Goal: Task Accomplishment & Management: Manage account settings

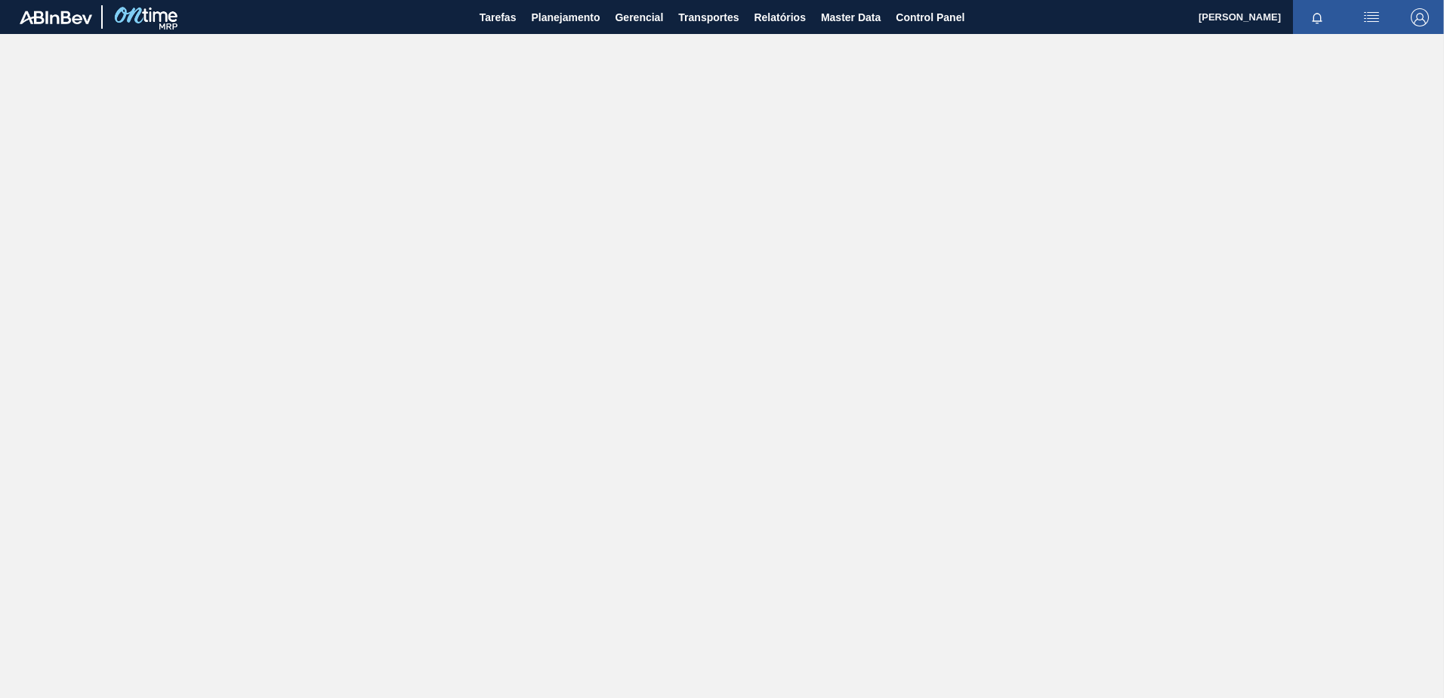
click at [1420, 14] on img "button" at bounding box center [1420, 17] width 18 height 18
click at [1331, 183] on li "Sair" at bounding box center [1359, 189] width 144 height 27
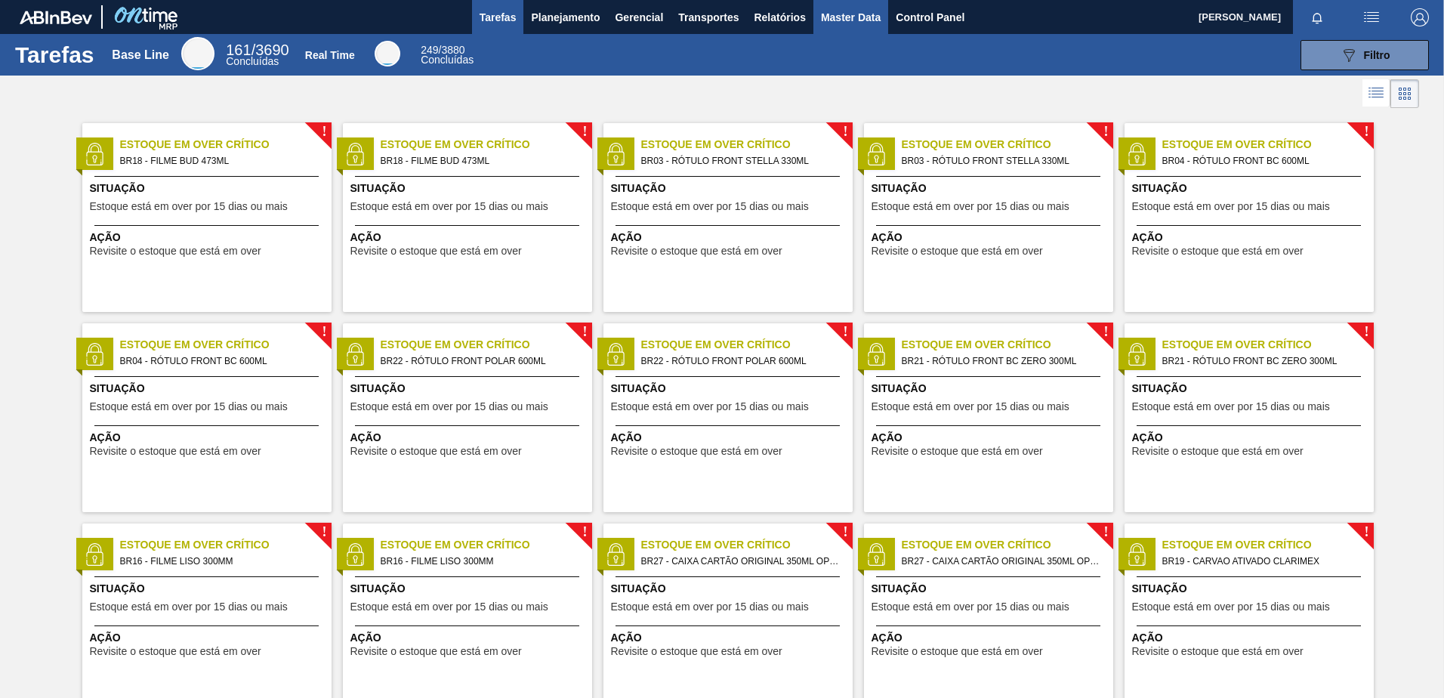
click at [860, 16] on span "Master Data" at bounding box center [851, 17] width 60 height 18
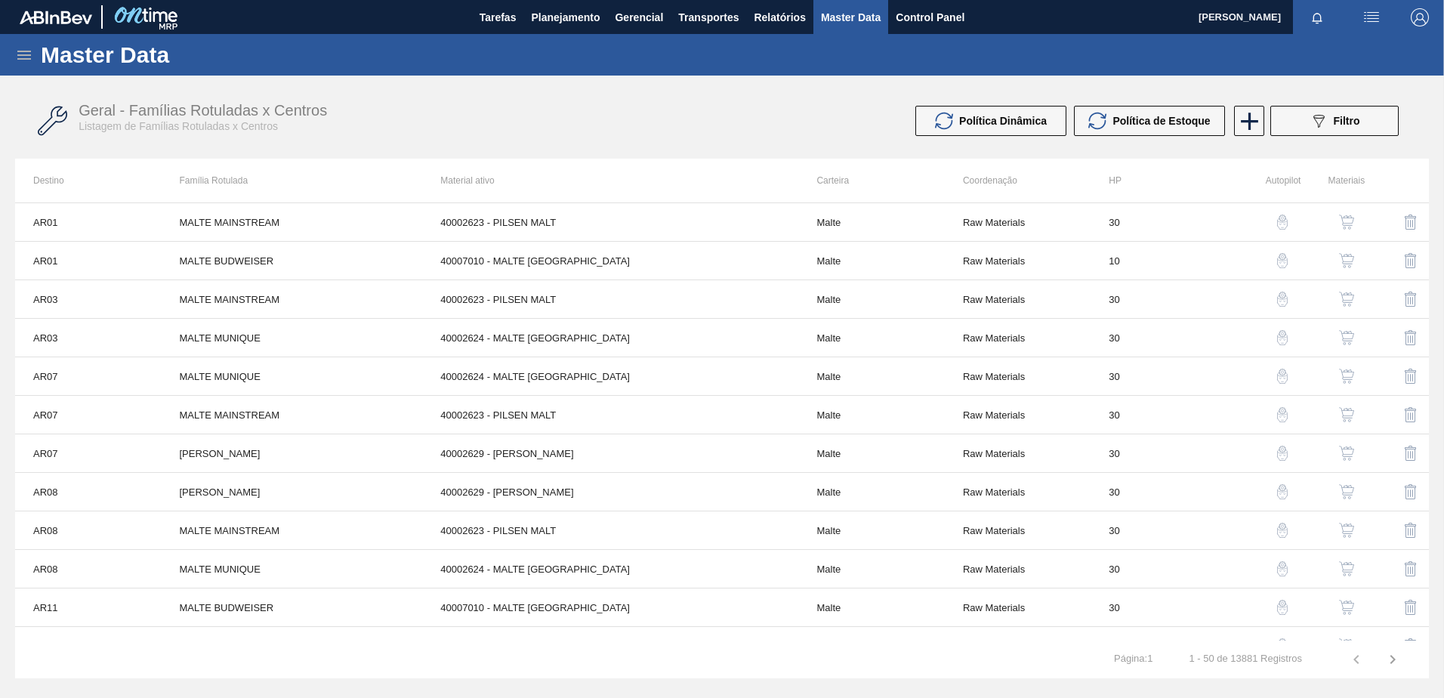
click at [21, 49] on icon at bounding box center [24, 55] width 18 height 18
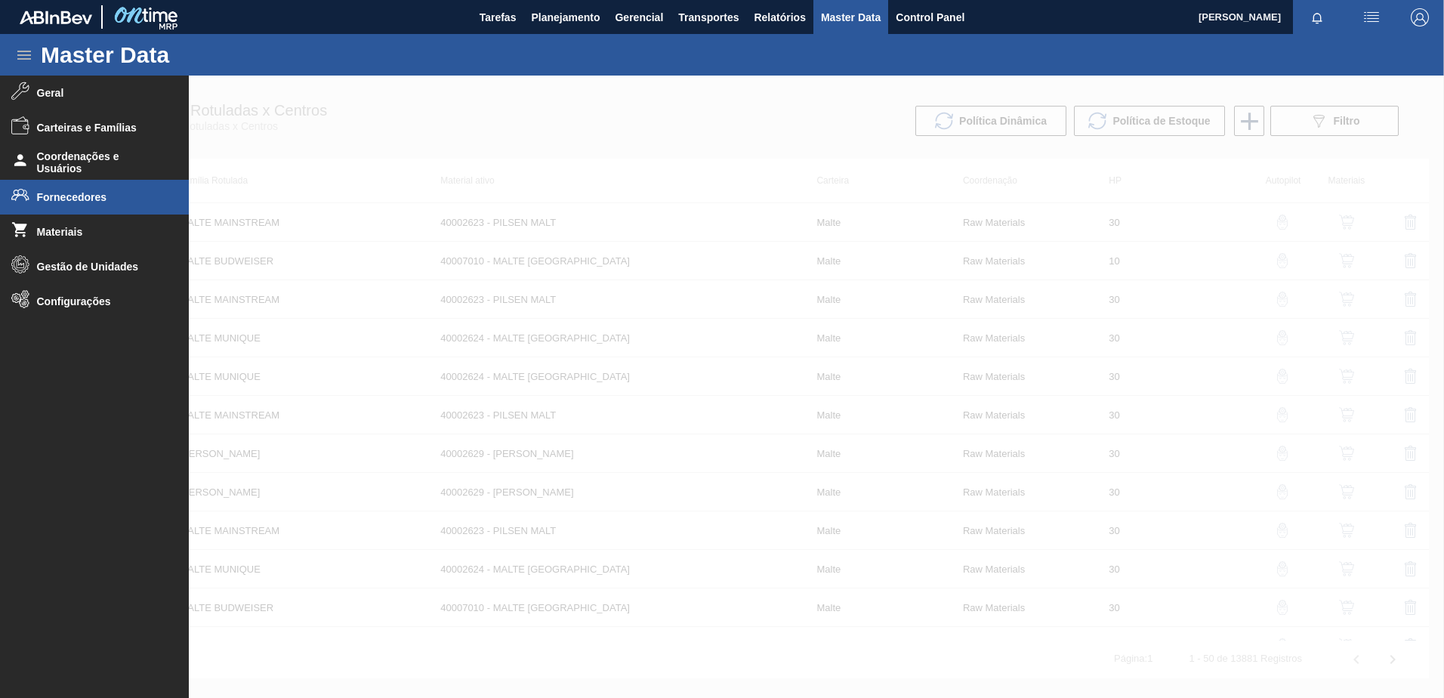
click at [88, 190] on li "Fornecedores" at bounding box center [94, 197] width 189 height 35
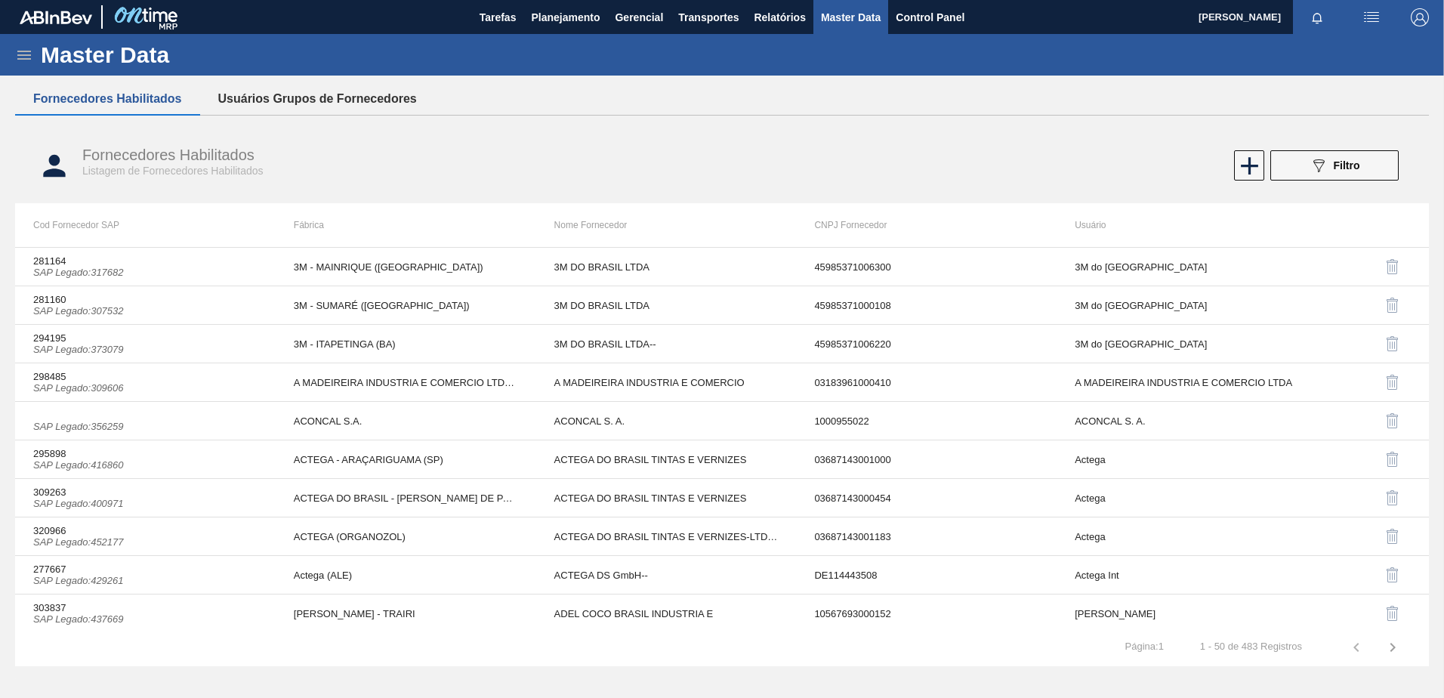
click at [358, 94] on button "Usuários Grupos de Fornecedores" at bounding box center [317, 99] width 235 height 32
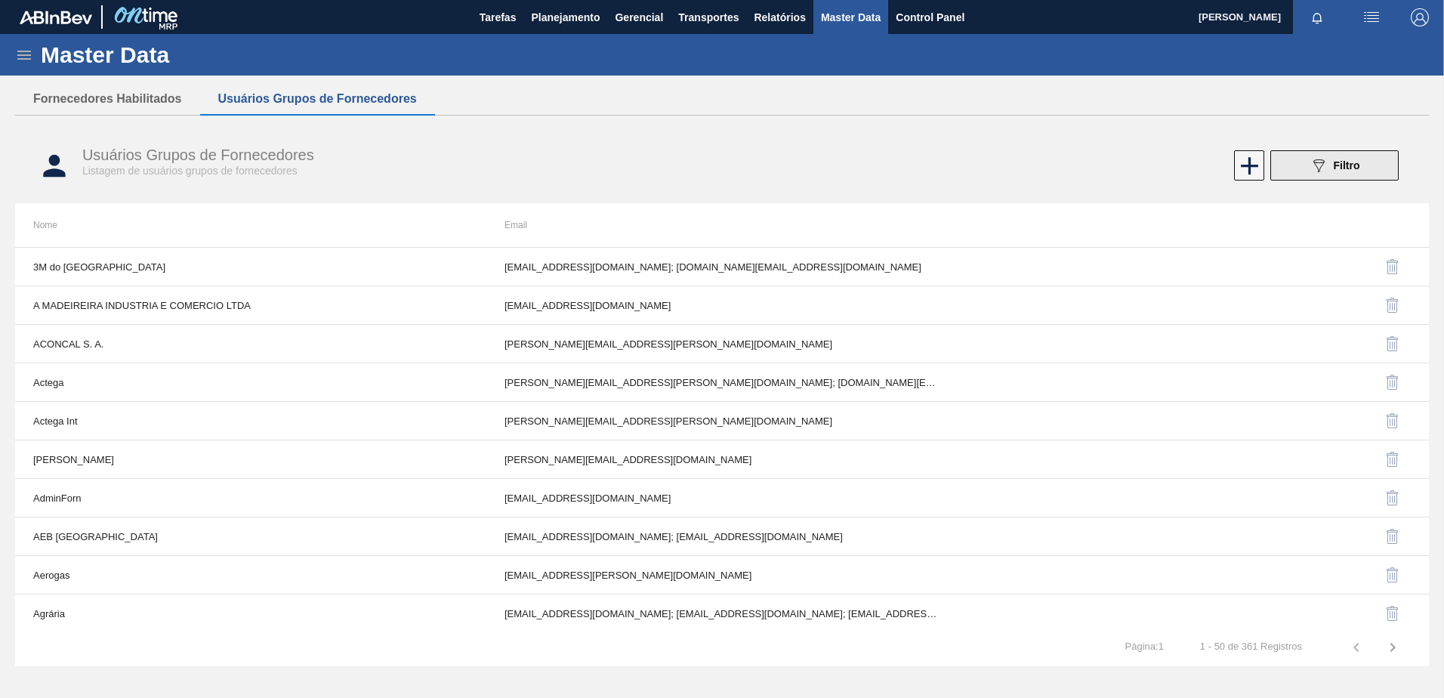
click at [1303, 160] on button "089F7B8B-B2A5-4AFE-B5C0-19BA573D28AC Filtro" at bounding box center [1334, 165] width 128 height 30
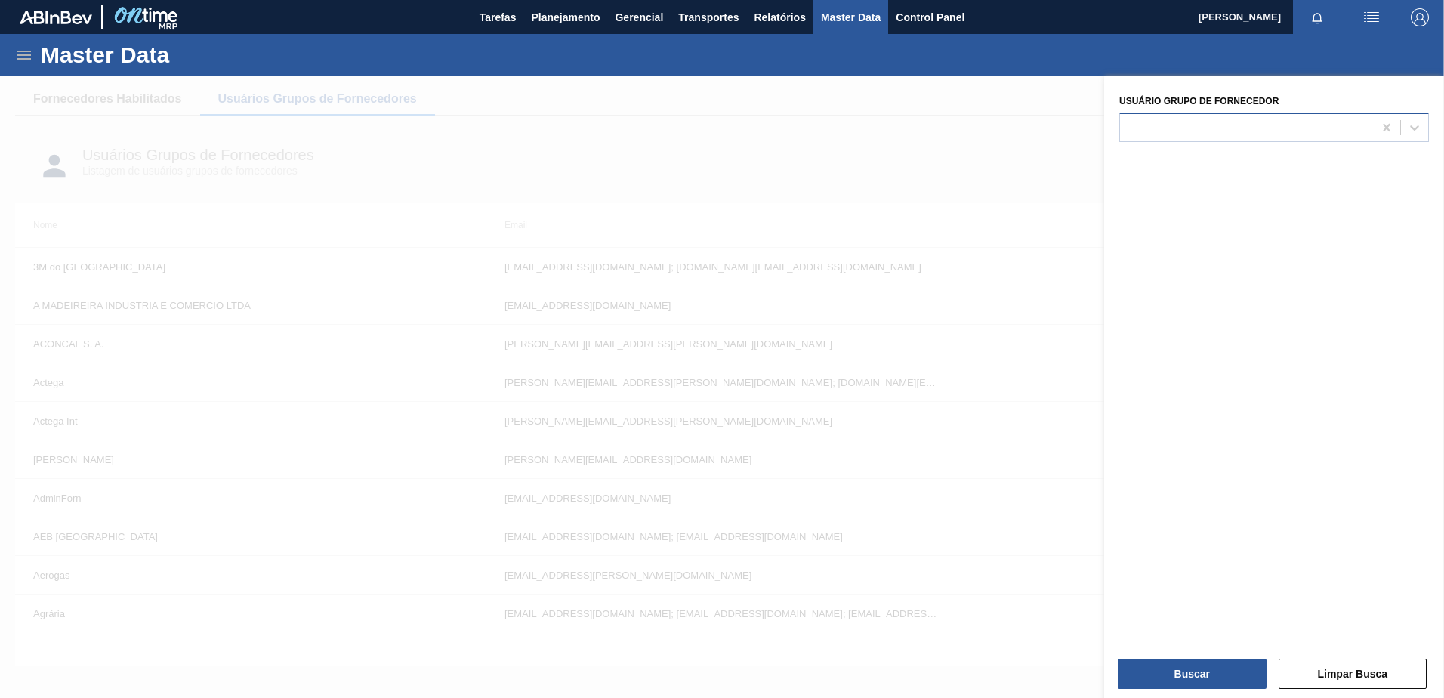
click at [1209, 120] on div at bounding box center [1246, 127] width 253 height 22
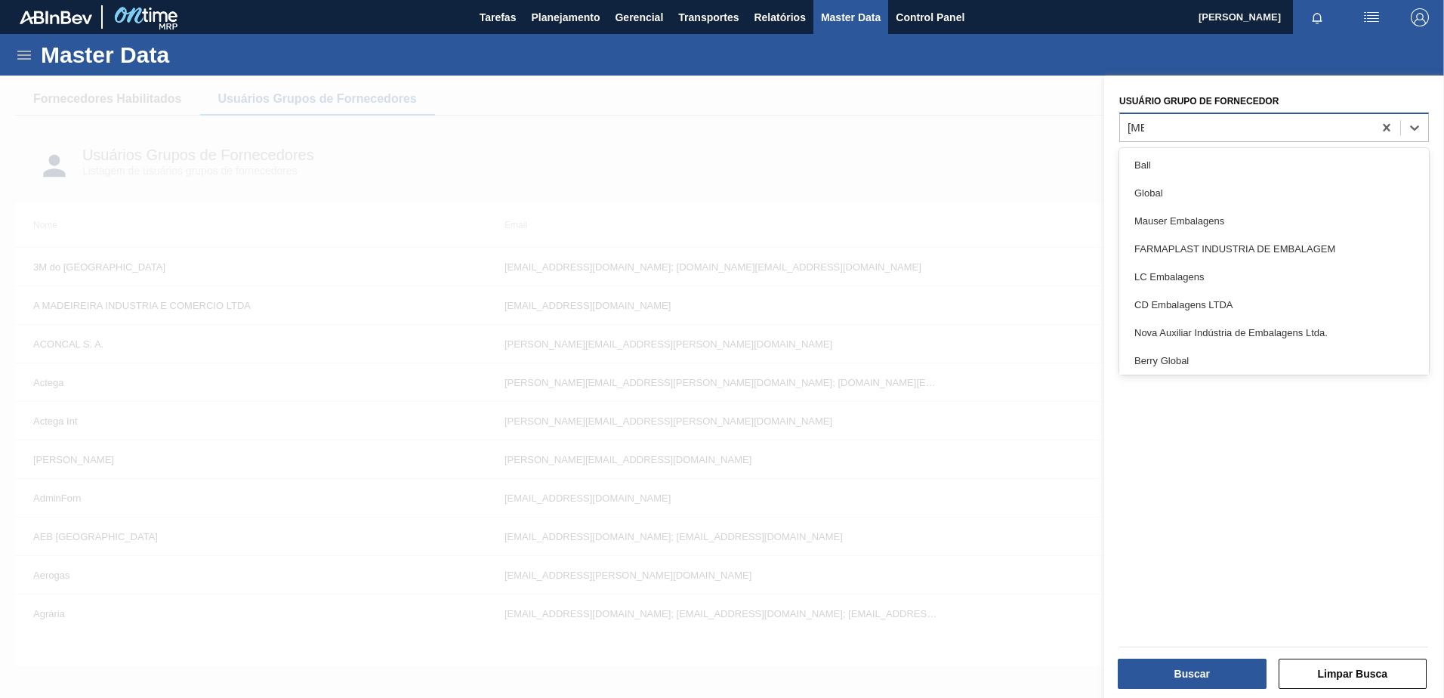
type Fornecedor "ball"
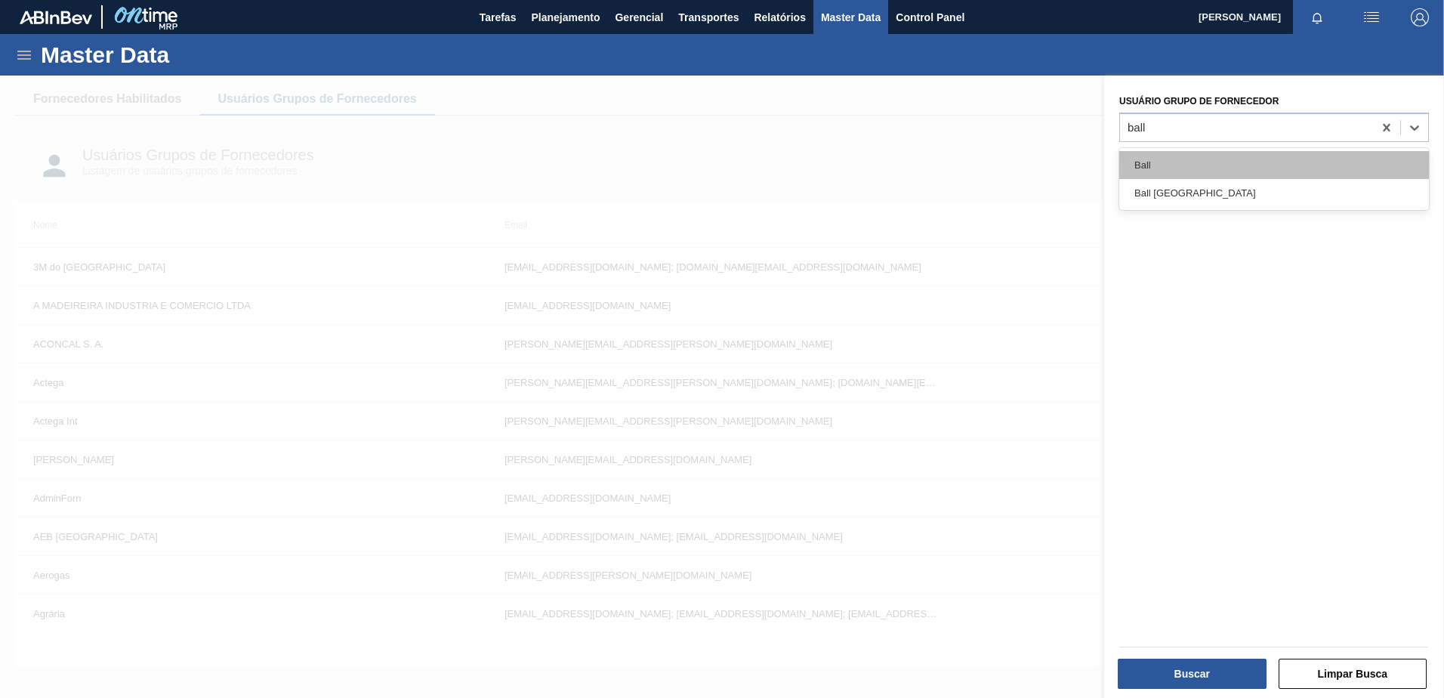
click at [1150, 170] on div "Ball" at bounding box center [1274, 165] width 310 height 28
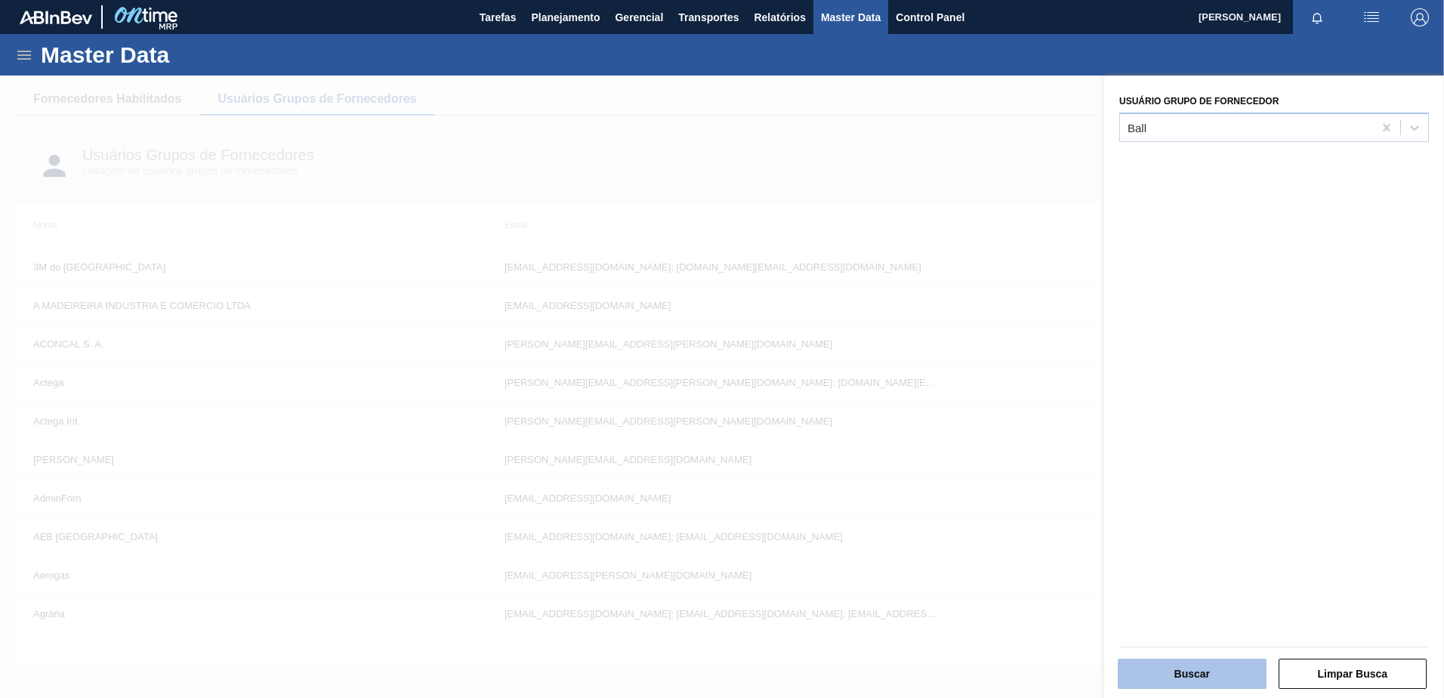
click at [1202, 669] on button "Buscar" at bounding box center [1192, 674] width 149 height 30
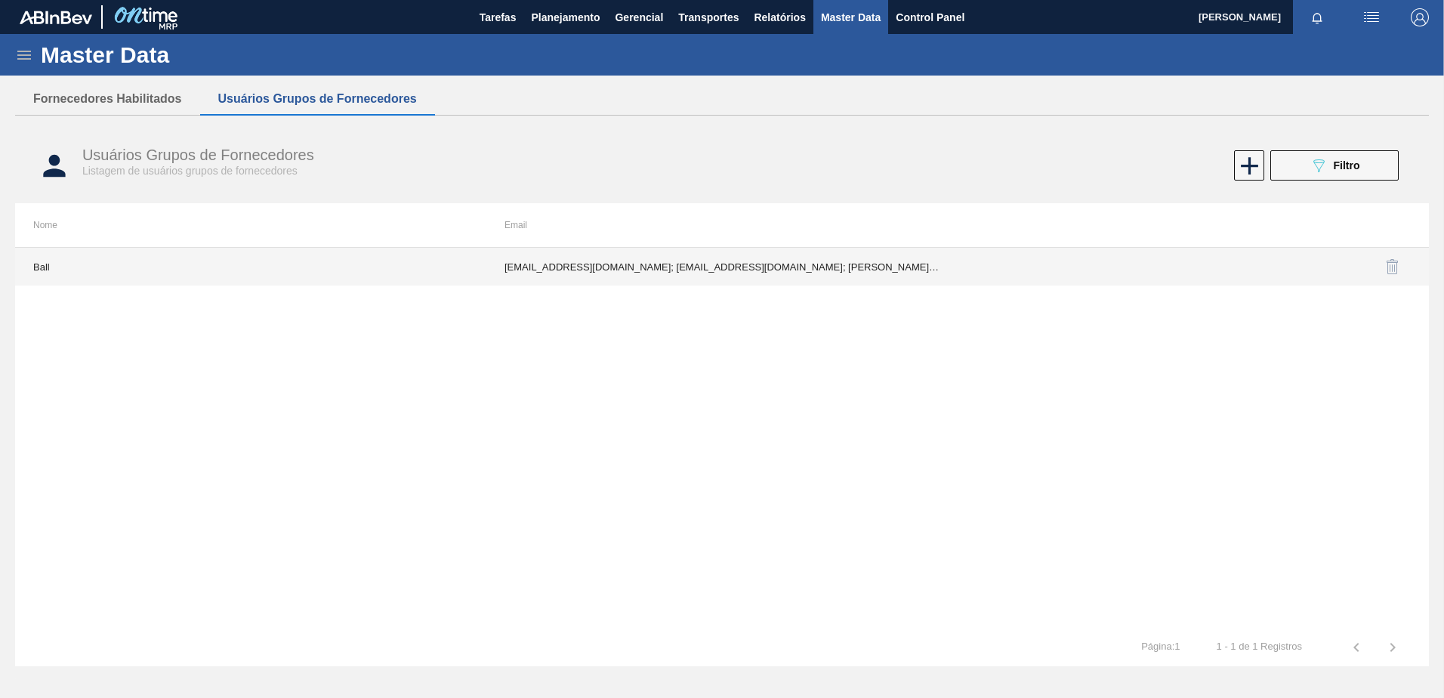
click at [573, 272] on td "fabiana.miranda@ball.com; jjunio10@ball.com; joao.azevedo@ball.com; lavilson.ju…" at bounding box center [721, 267] width 471 height 38
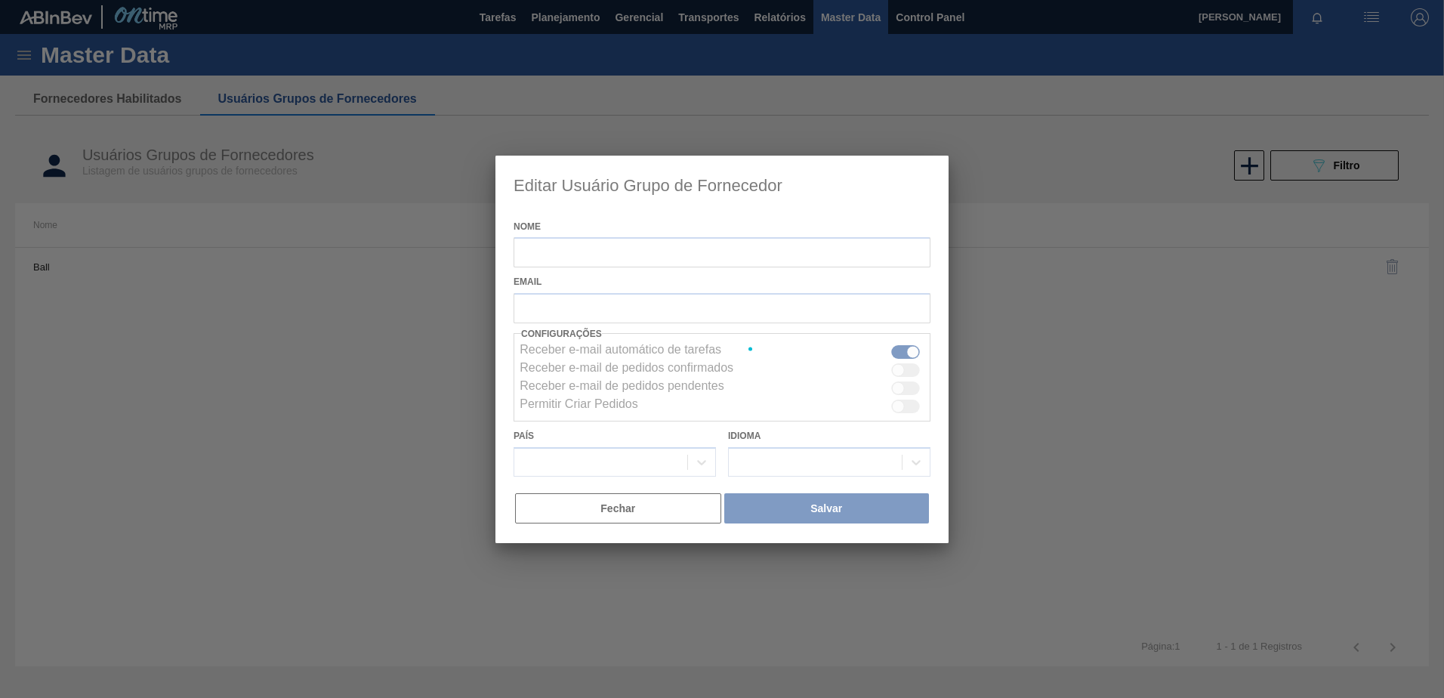
type input "Ball"
checkbox input "true"
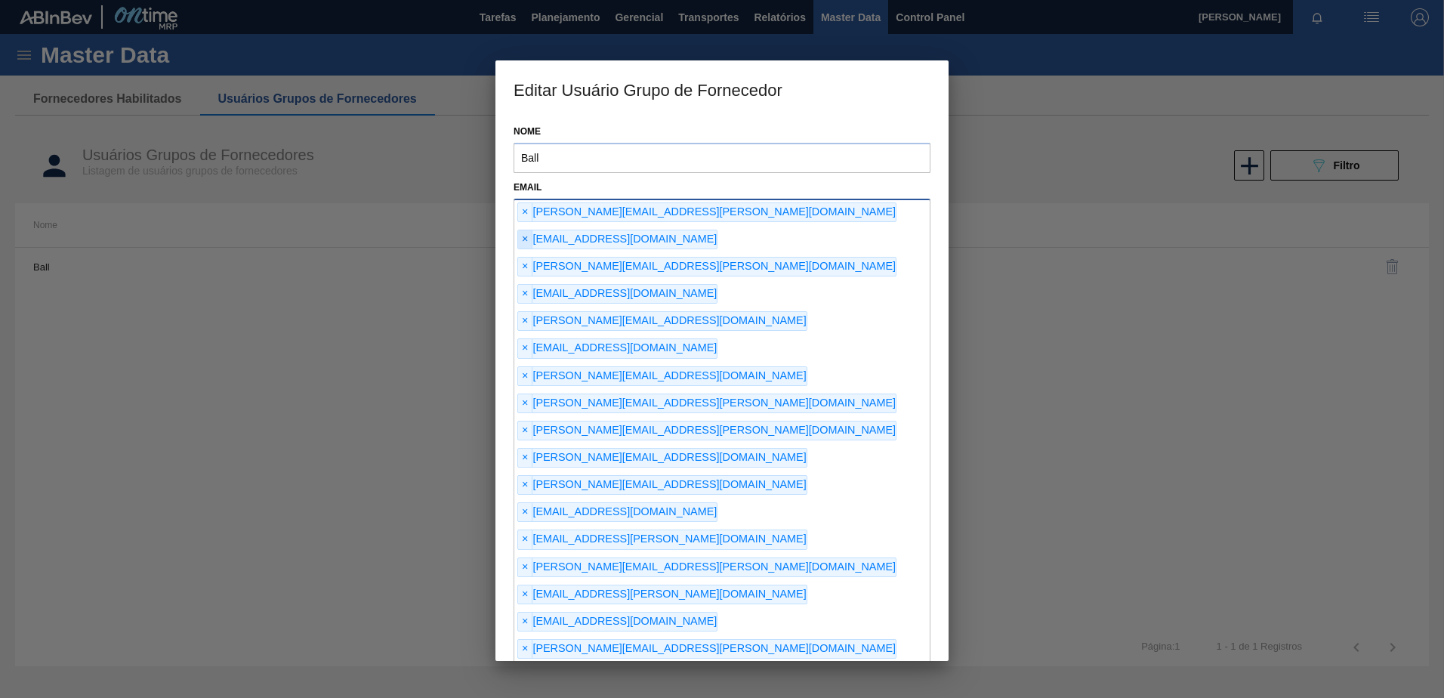
click at [533, 230] on span "×" at bounding box center [525, 239] width 14 height 18
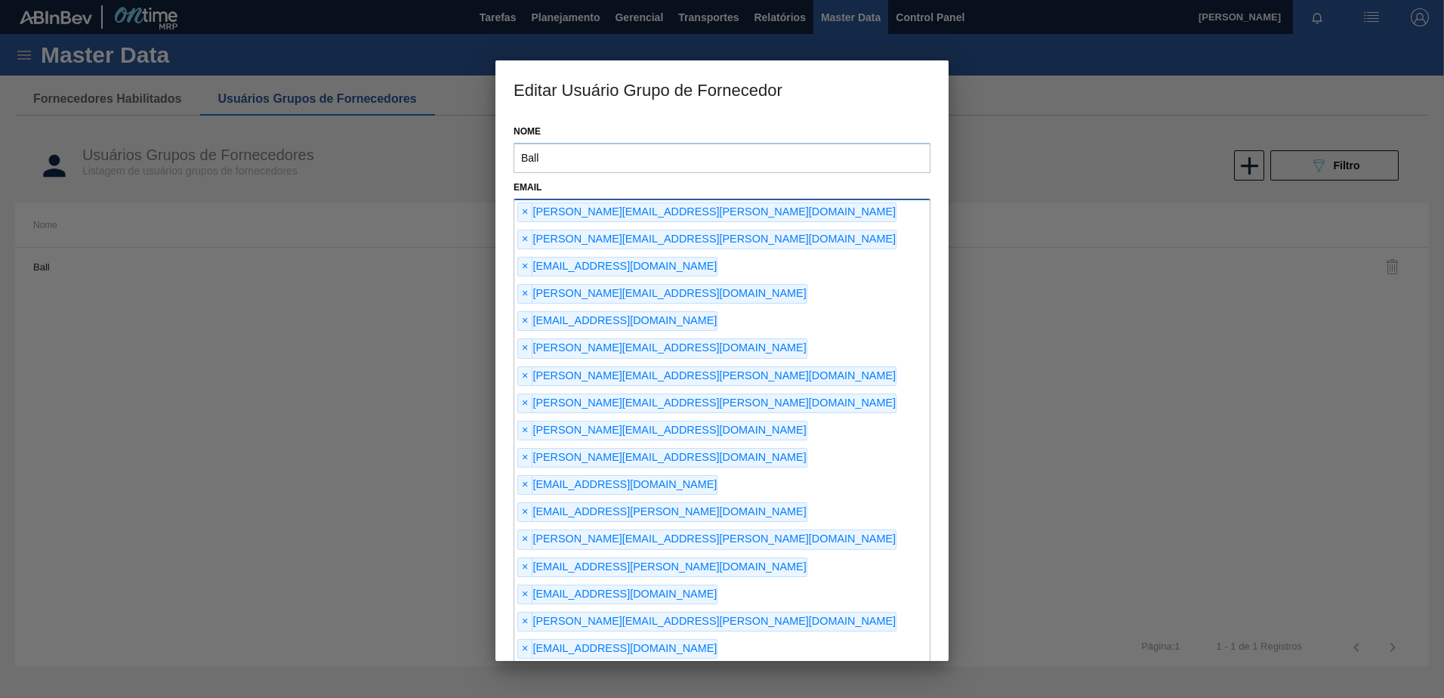
click at [678, 435] on div "× fabiana.miranda@ball.com × joao.azevedo@ball.com × lavilson.junior@ball.com ×…" at bounding box center [722, 513] width 417 height 629
paste input "jjunio10@ball.com"
type input "jjunio10@ball.com"
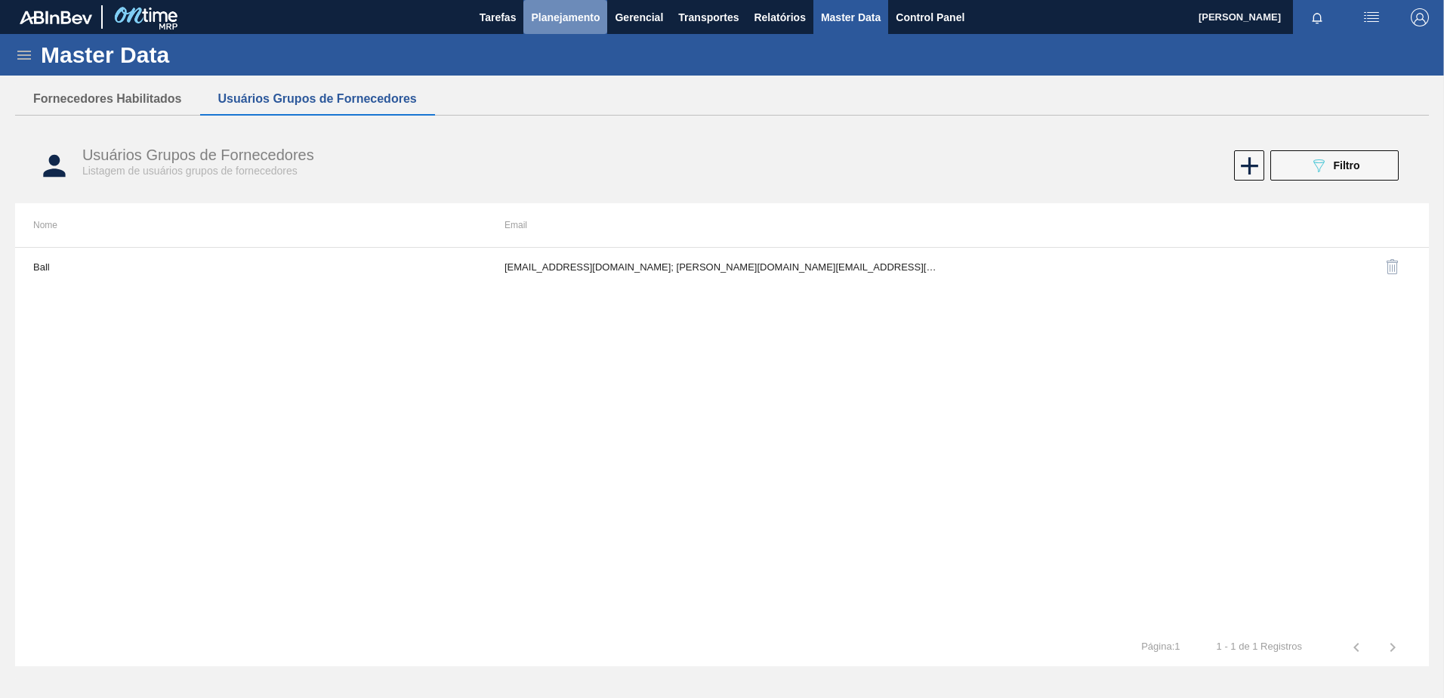
click at [556, 26] on span "Planejamento" at bounding box center [565, 17] width 69 height 18
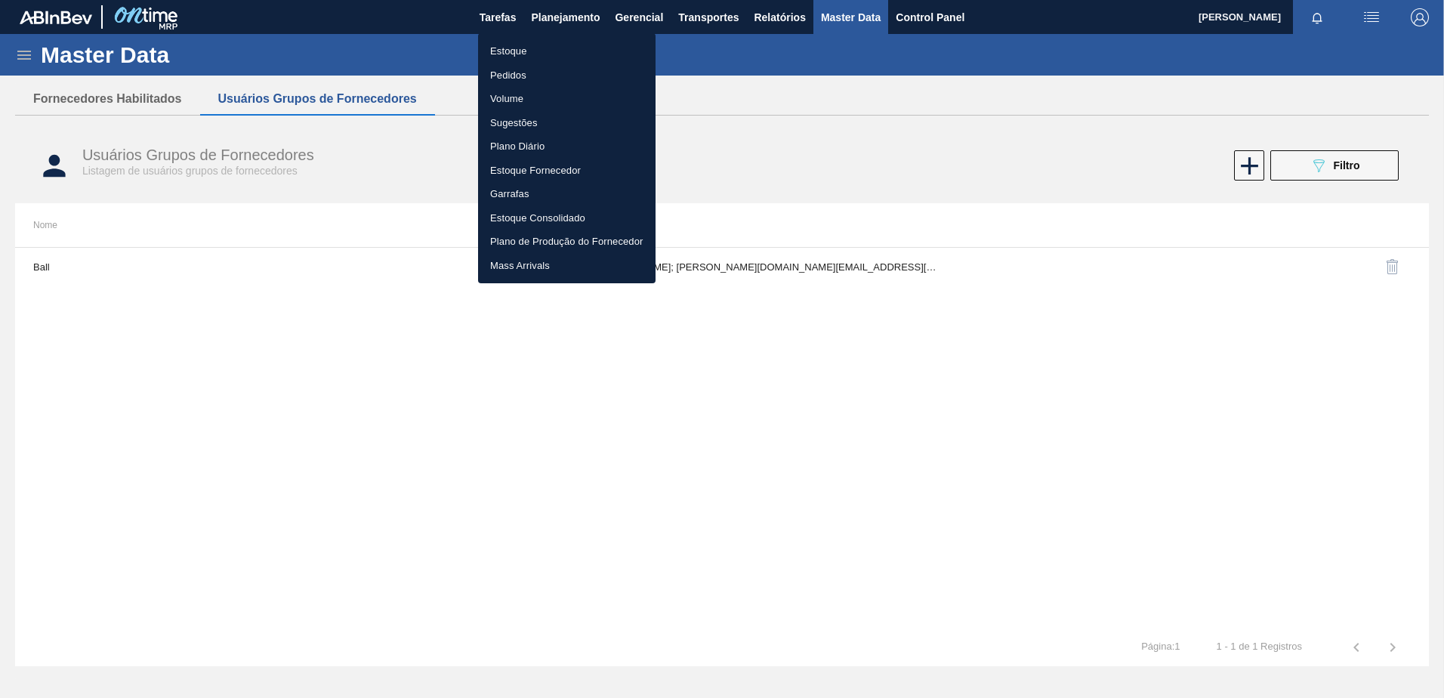
click at [531, 51] on li "Estoque" at bounding box center [567, 51] width 178 height 24
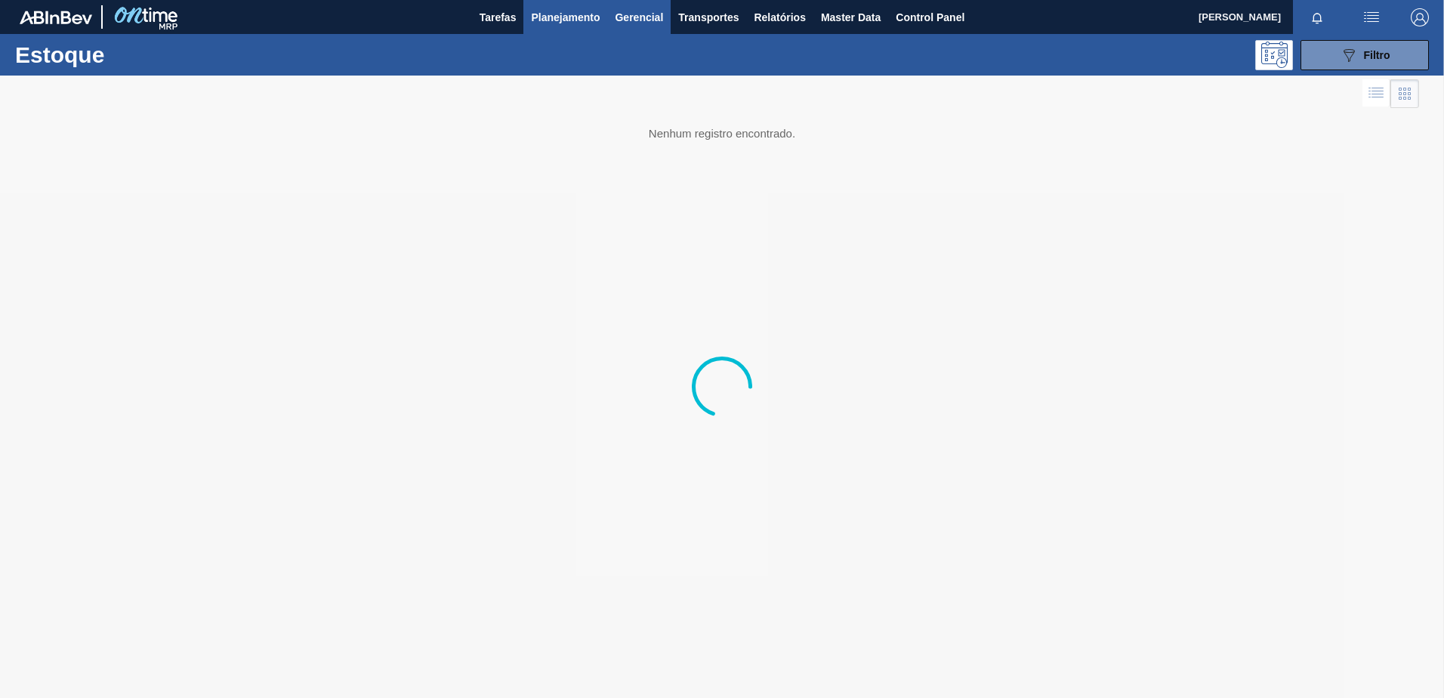
click at [628, 17] on span "Gerencial" at bounding box center [639, 17] width 48 height 18
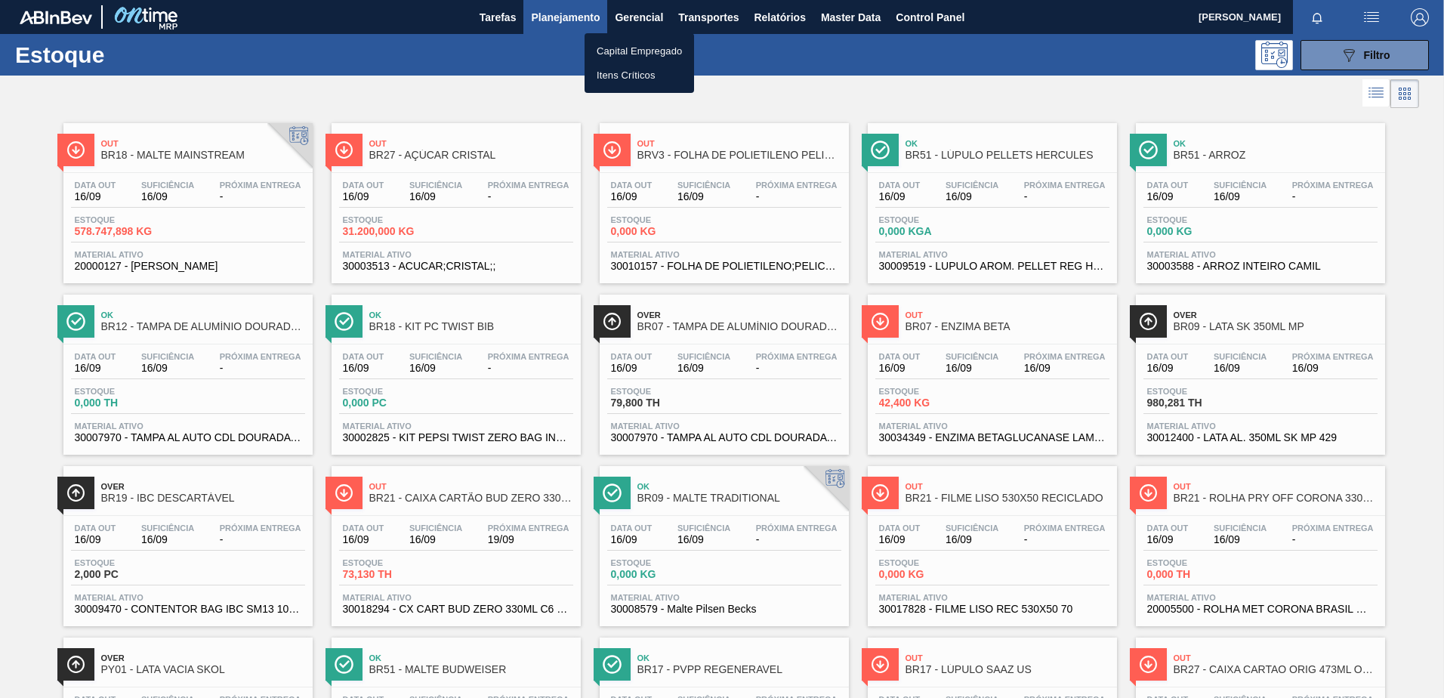
click at [1168, 76] on div at bounding box center [722, 349] width 1444 height 698
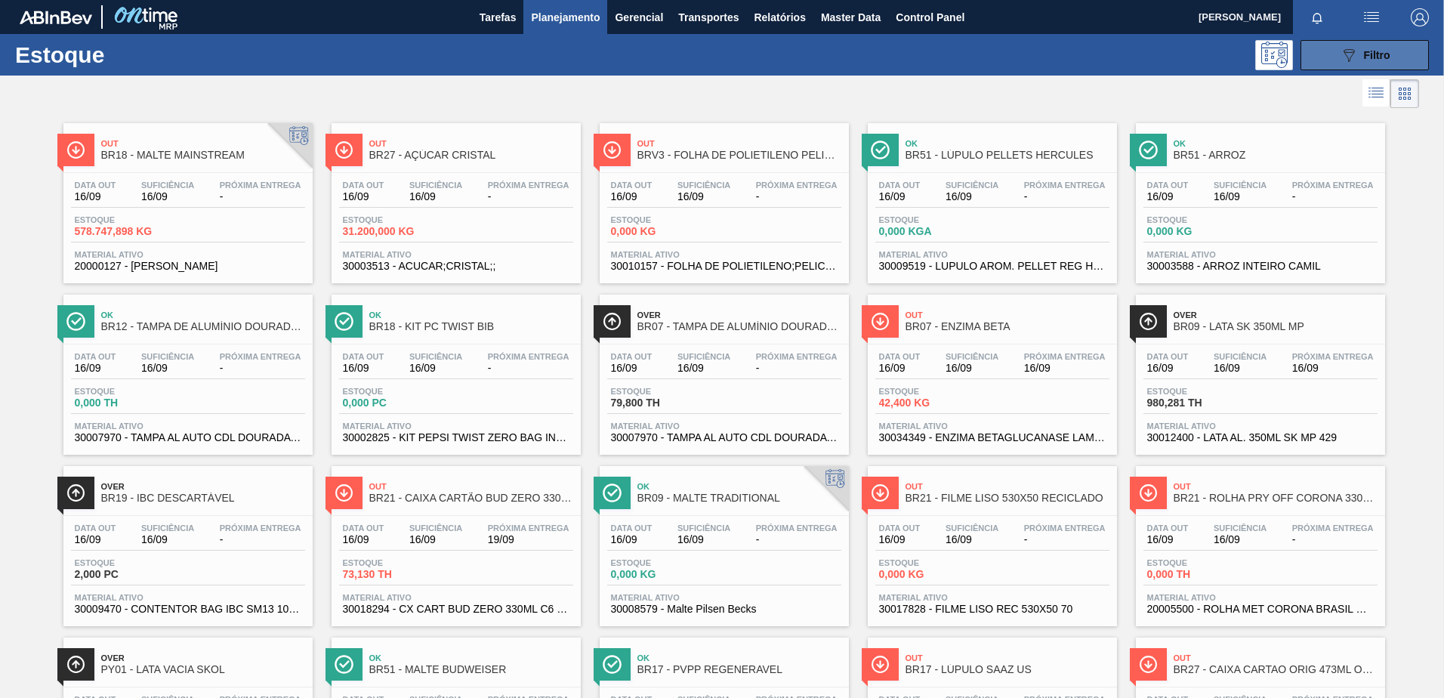
click at [1349, 60] on icon "089F7B8B-B2A5-4AFE-B5C0-19BA573D28AC" at bounding box center [1349, 55] width 18 height 18
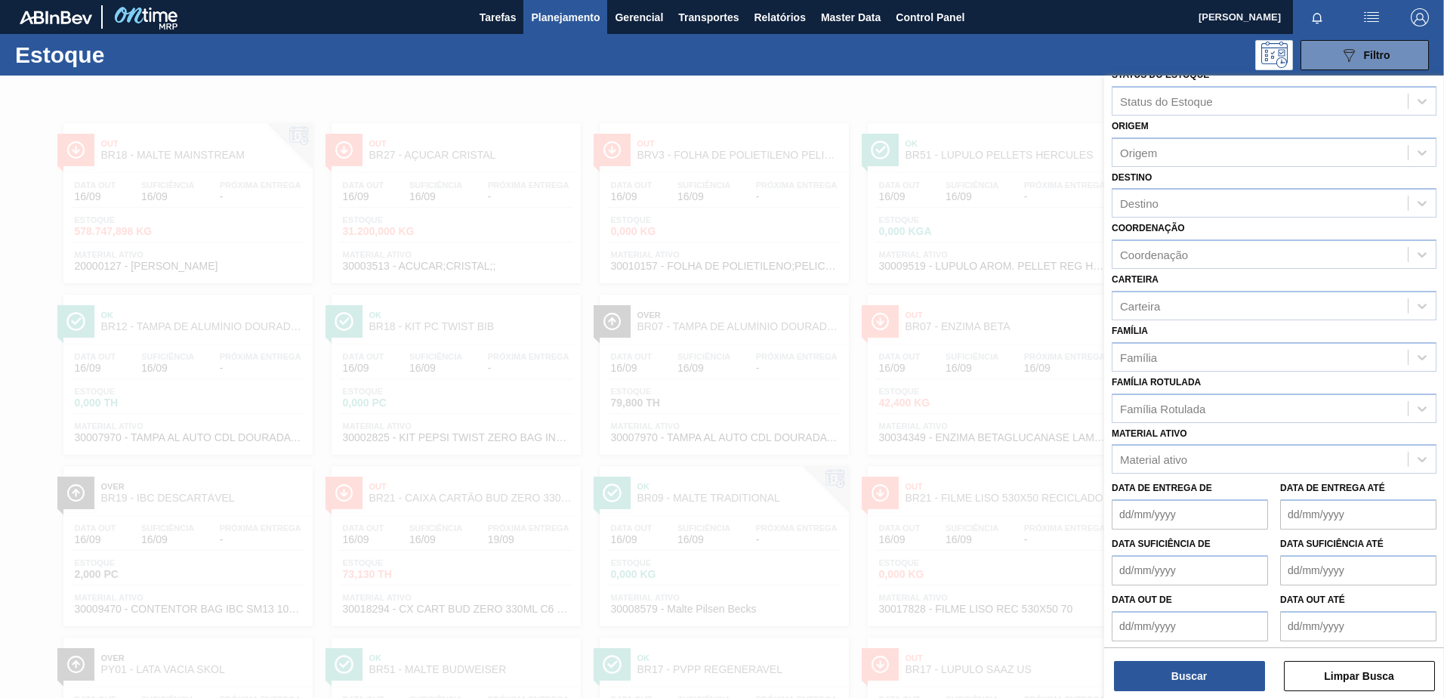
scroll to position [23, 0]
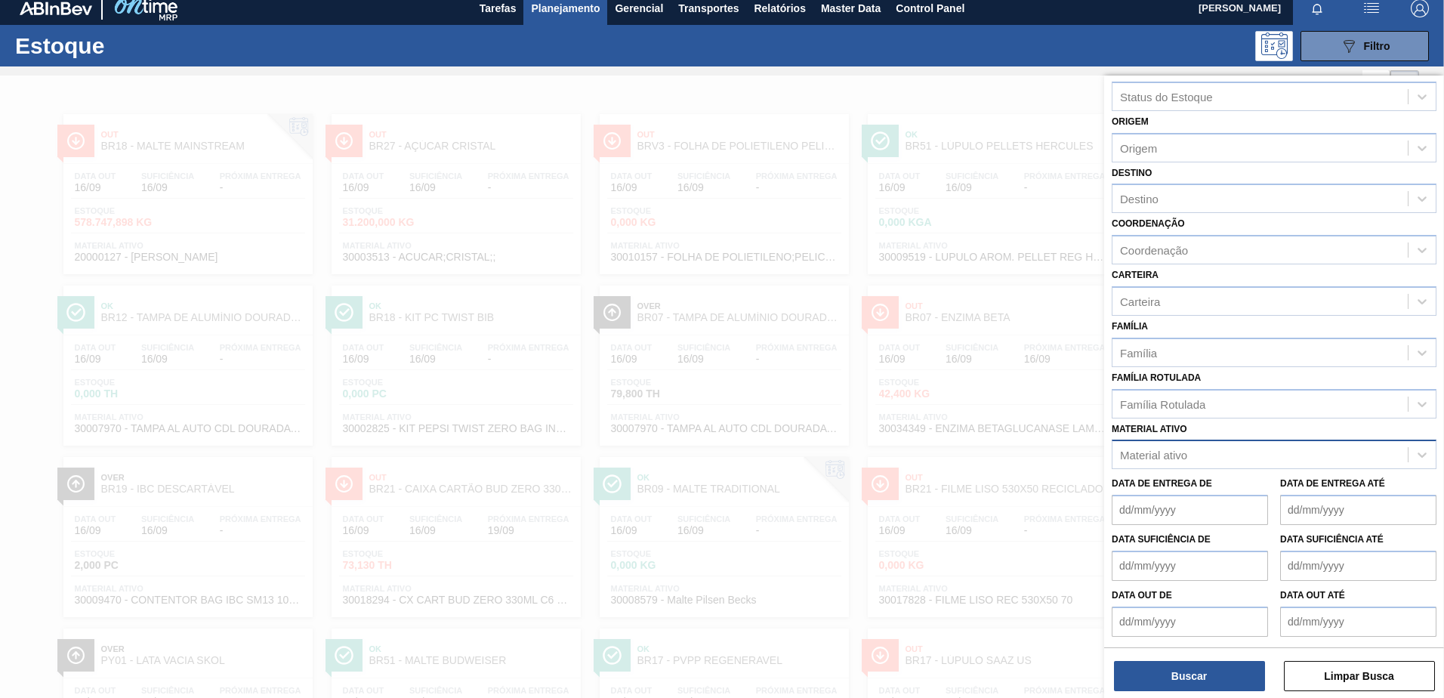
click at [1183, 456] on div "Material ativo" at bounding box center [1153, 455] width 67 height 13
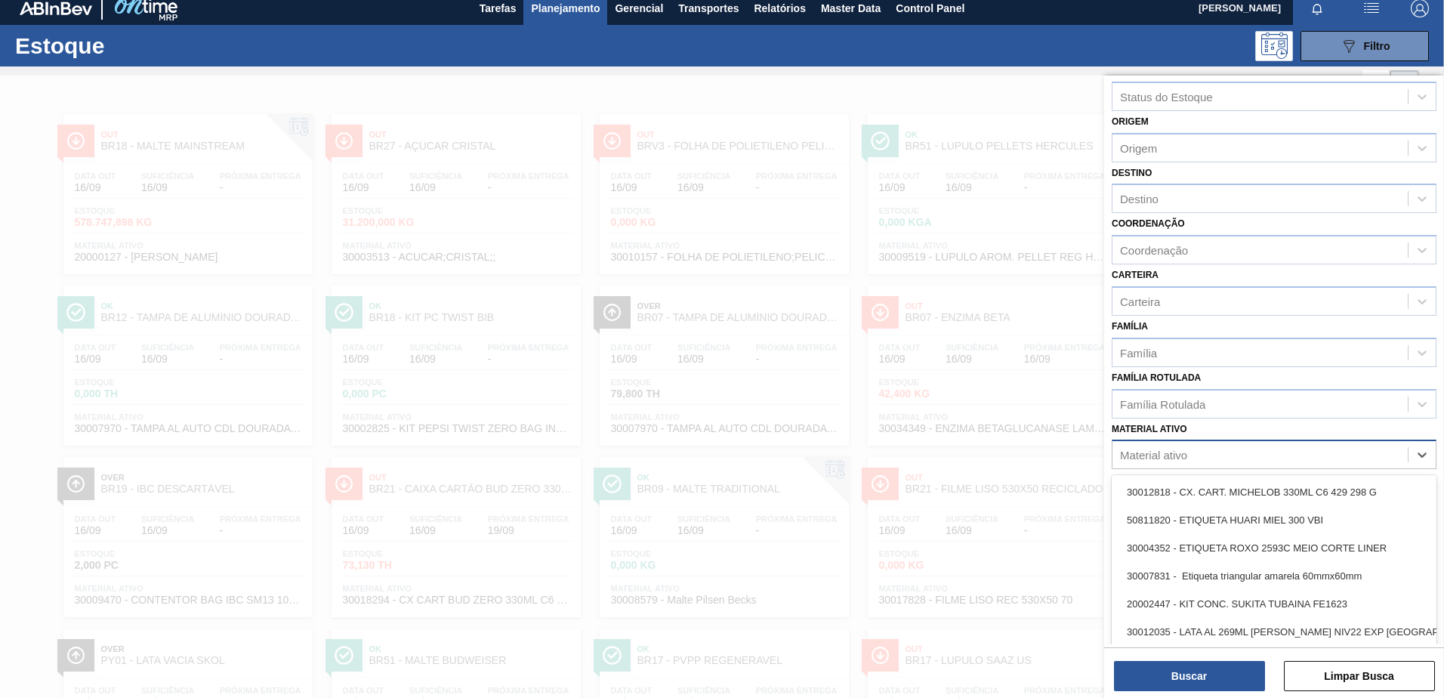
scroll to position [10, 0]
click at [1175, 406] on div "Família Rotulada" at bounding box center [1162, 403] width 85 height 13
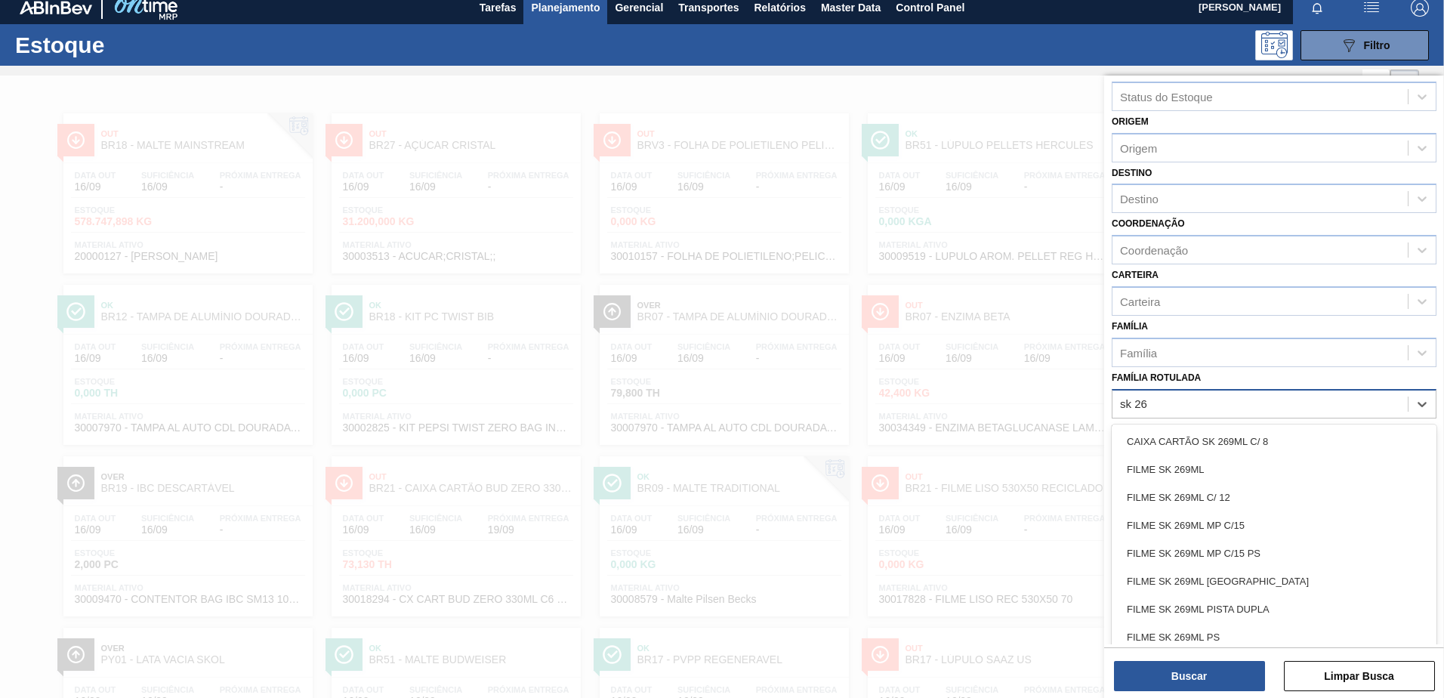
type Rotulada "sk 269"
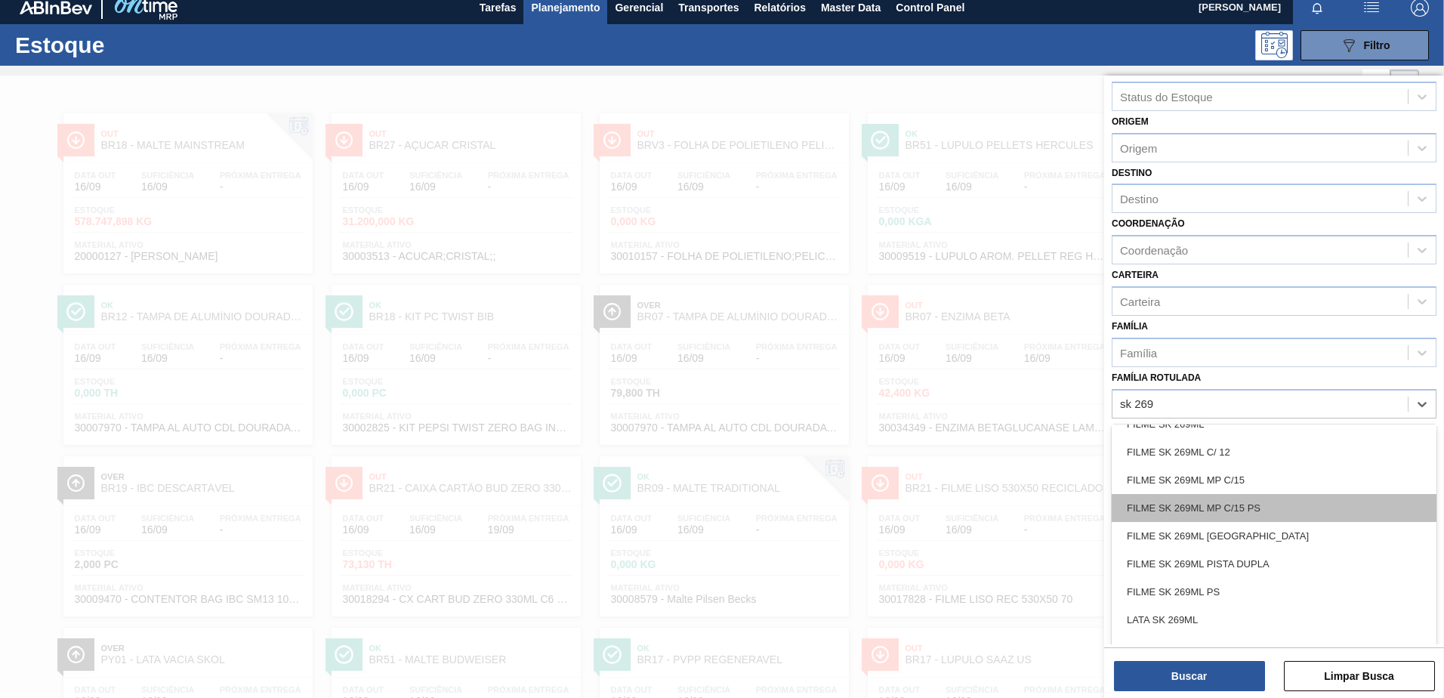
scroll to position [87, 0]
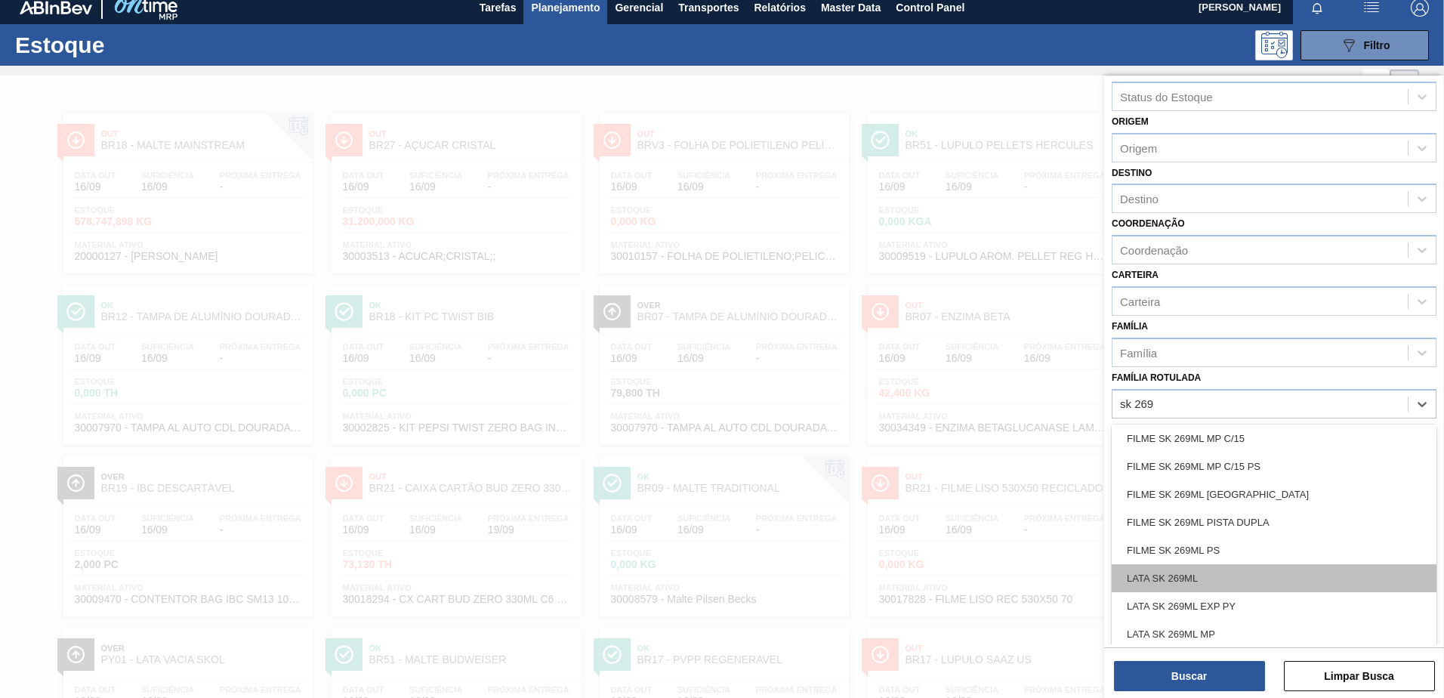
click at [1203, 576] on div "LATA SK 269ML" at bounding box center [1274, 578] width 325 height 28
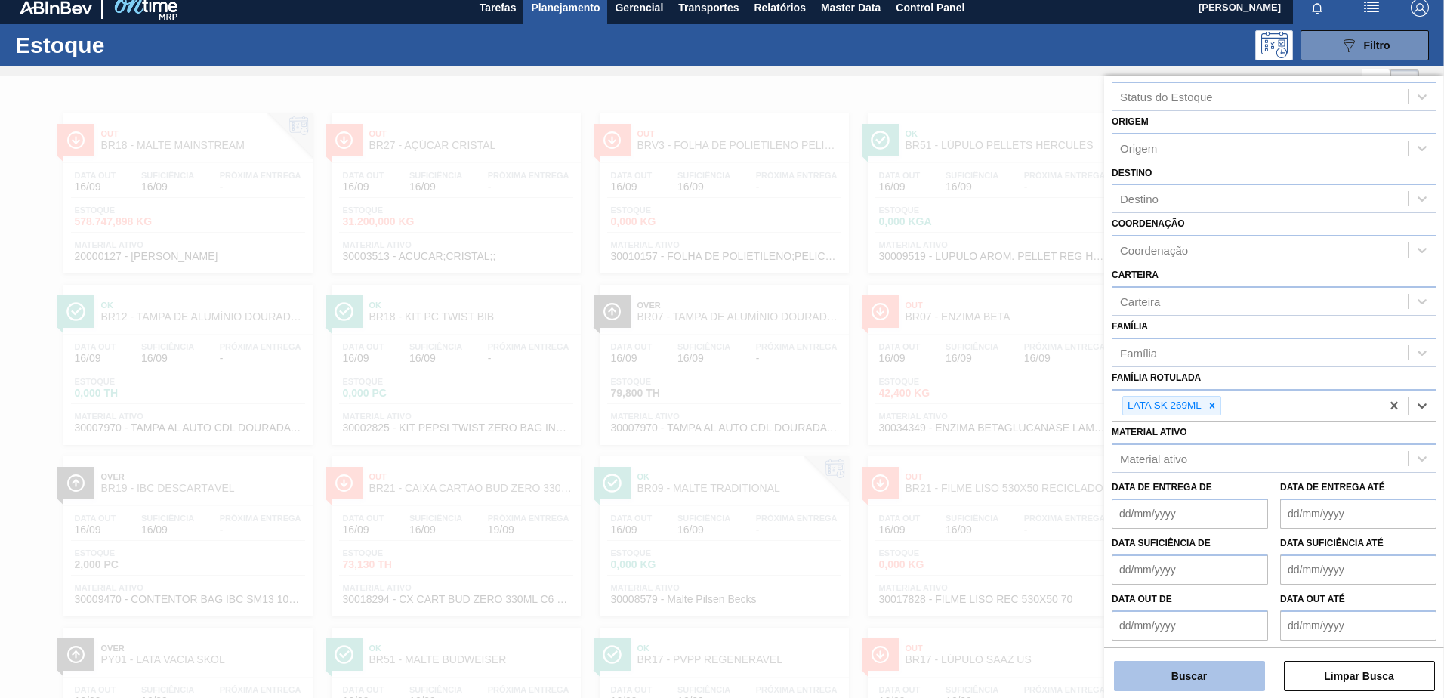
click at [1190, 671] on button "Buscar" at bounding box center [1189, 676] width 151 height 30
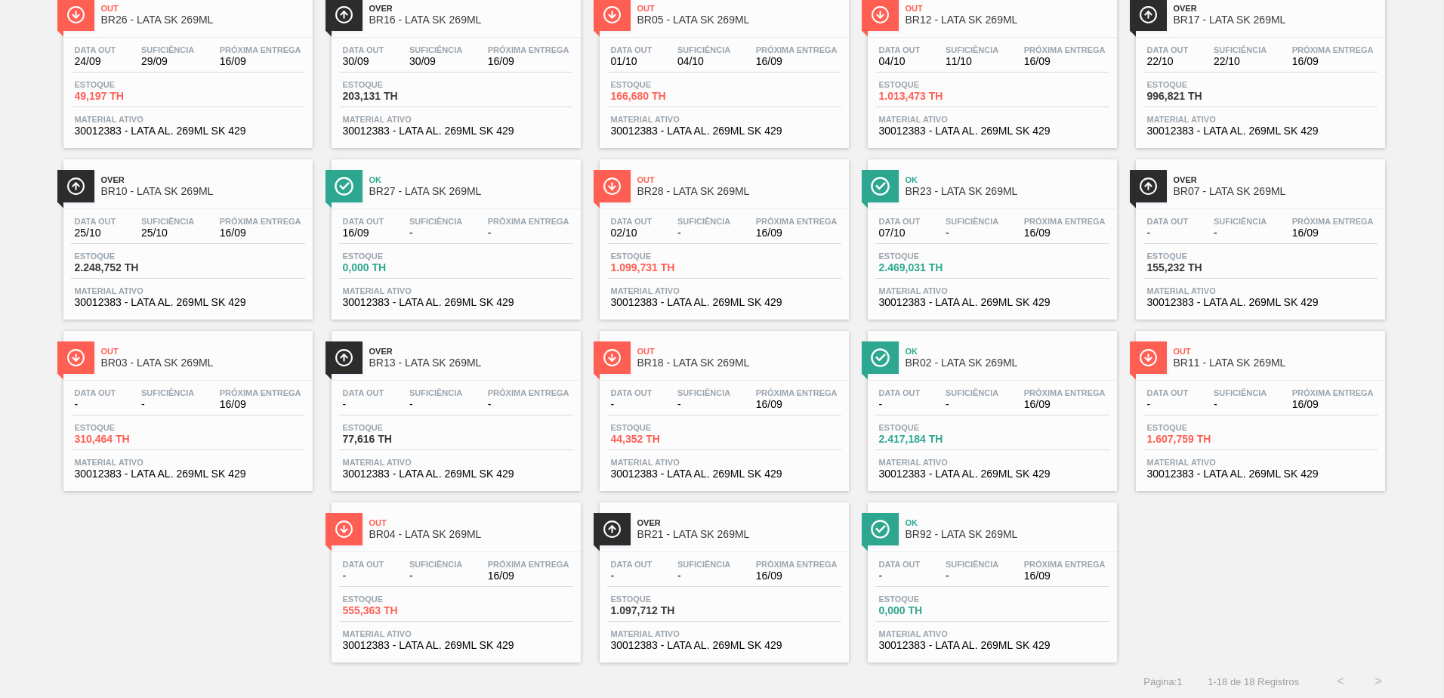
scroll to position [137, 0]
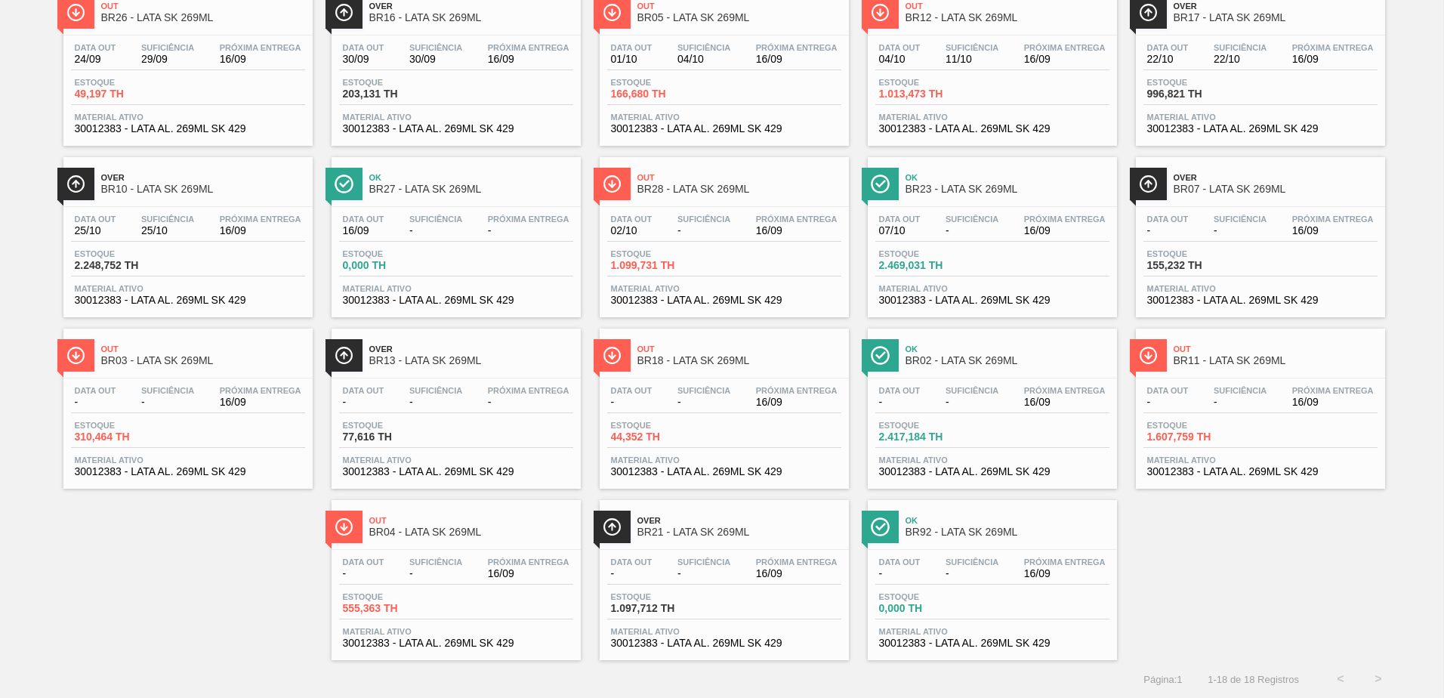
click at [453, 530] on span "BR04 - LATA SK 269ML" at bounding box center [471, 531] width 204 height 11
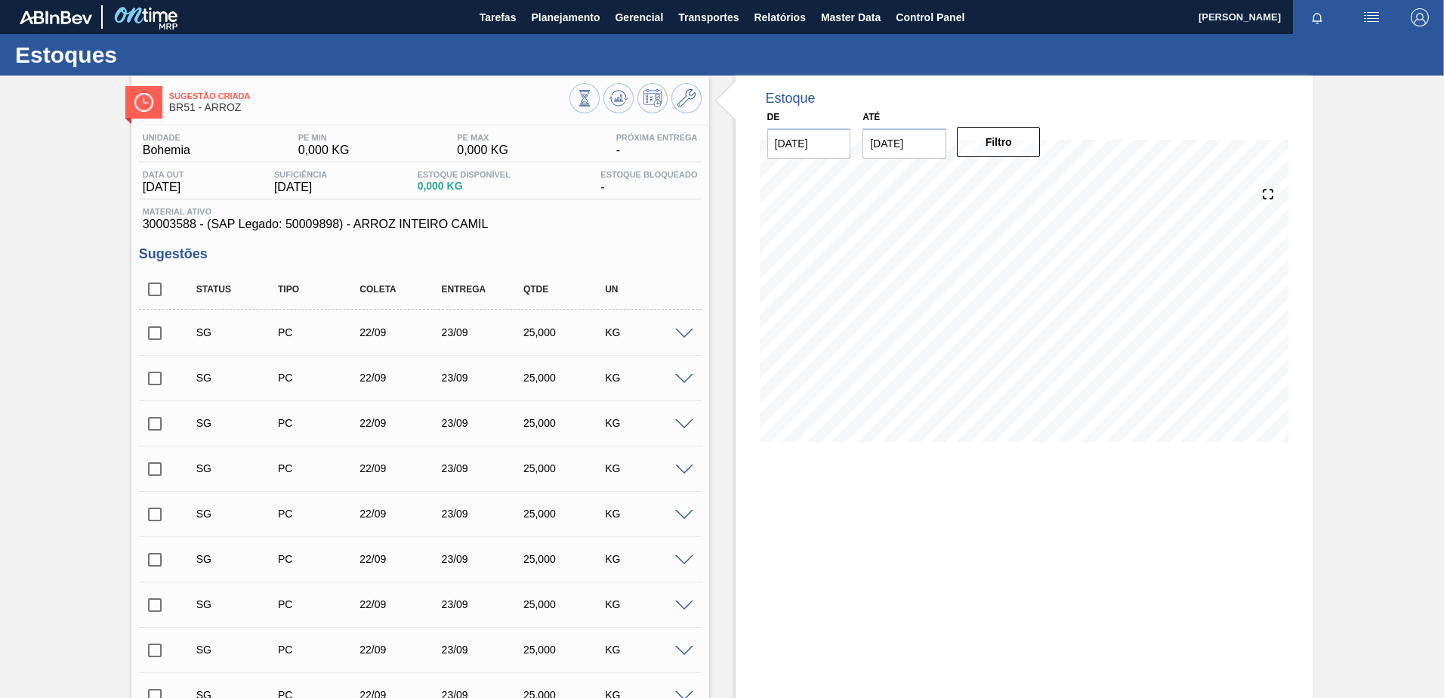
click at [685, 327] on div at bounding box center [686, 332] width 30 height 11
click at [686, 329] on span at bounding box center [684, 334] width 18 height 11
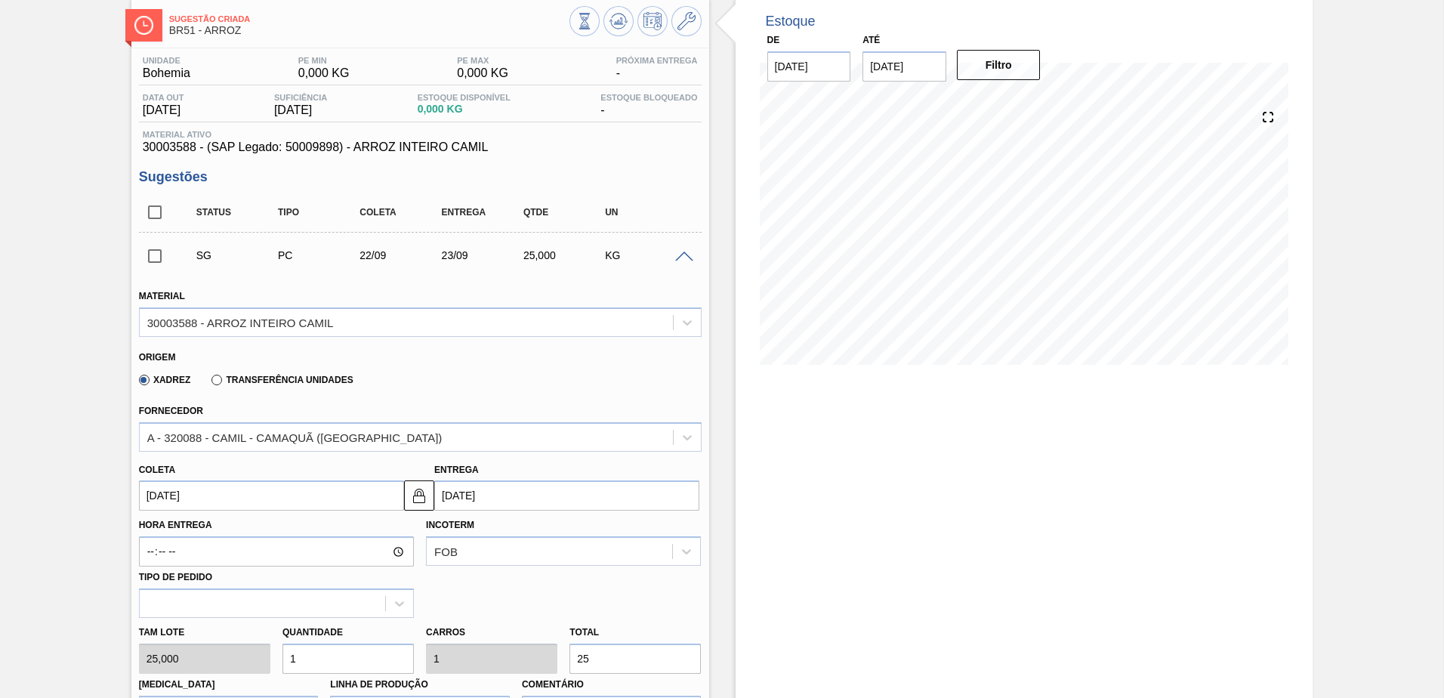
scroll to position [227, 0]
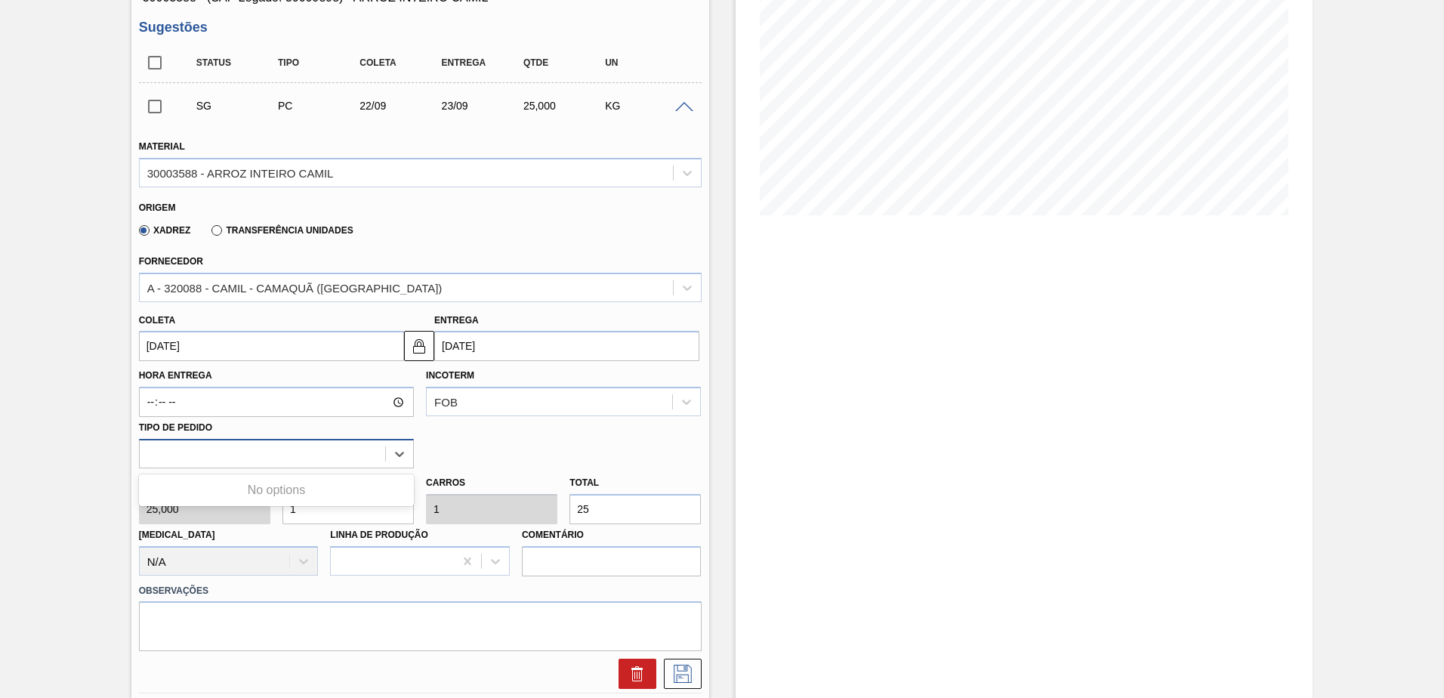
click at [273, 460] on div at bounding box center [262, 454] width 245 height 22
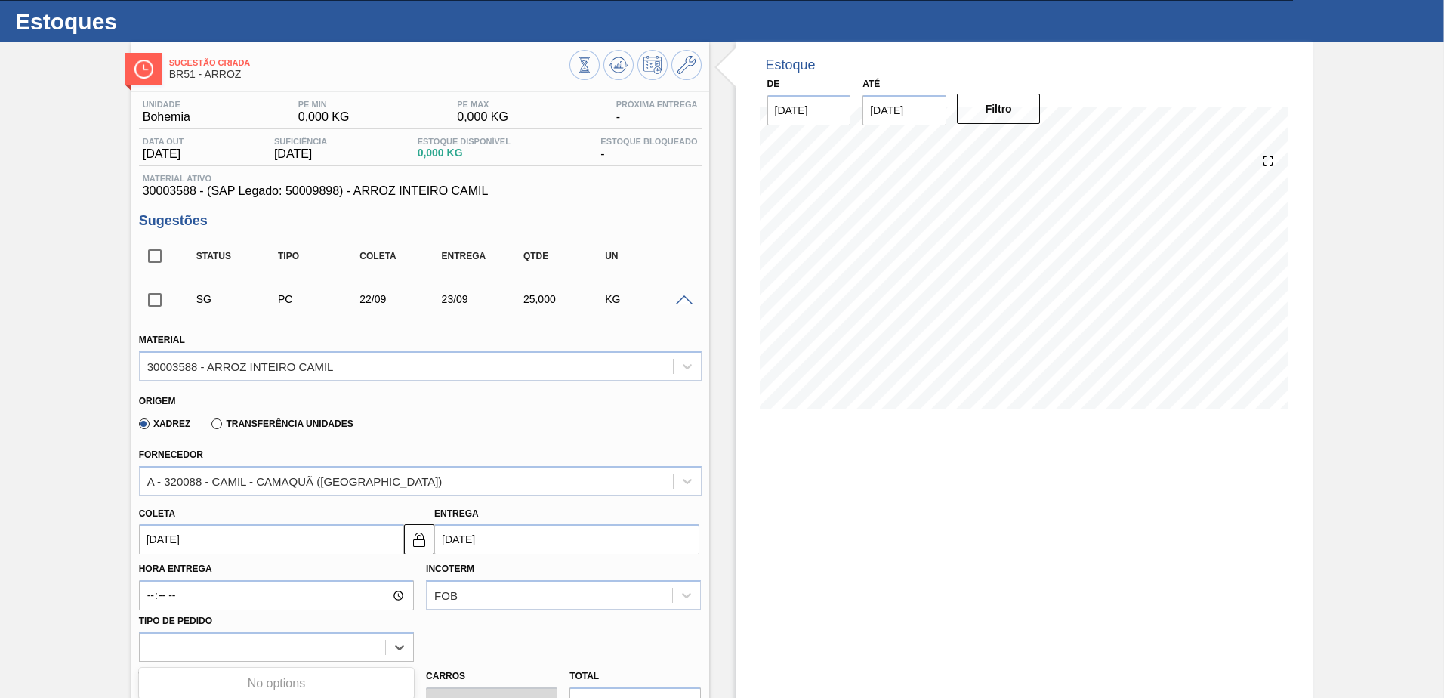
scroll to position [0, 0]
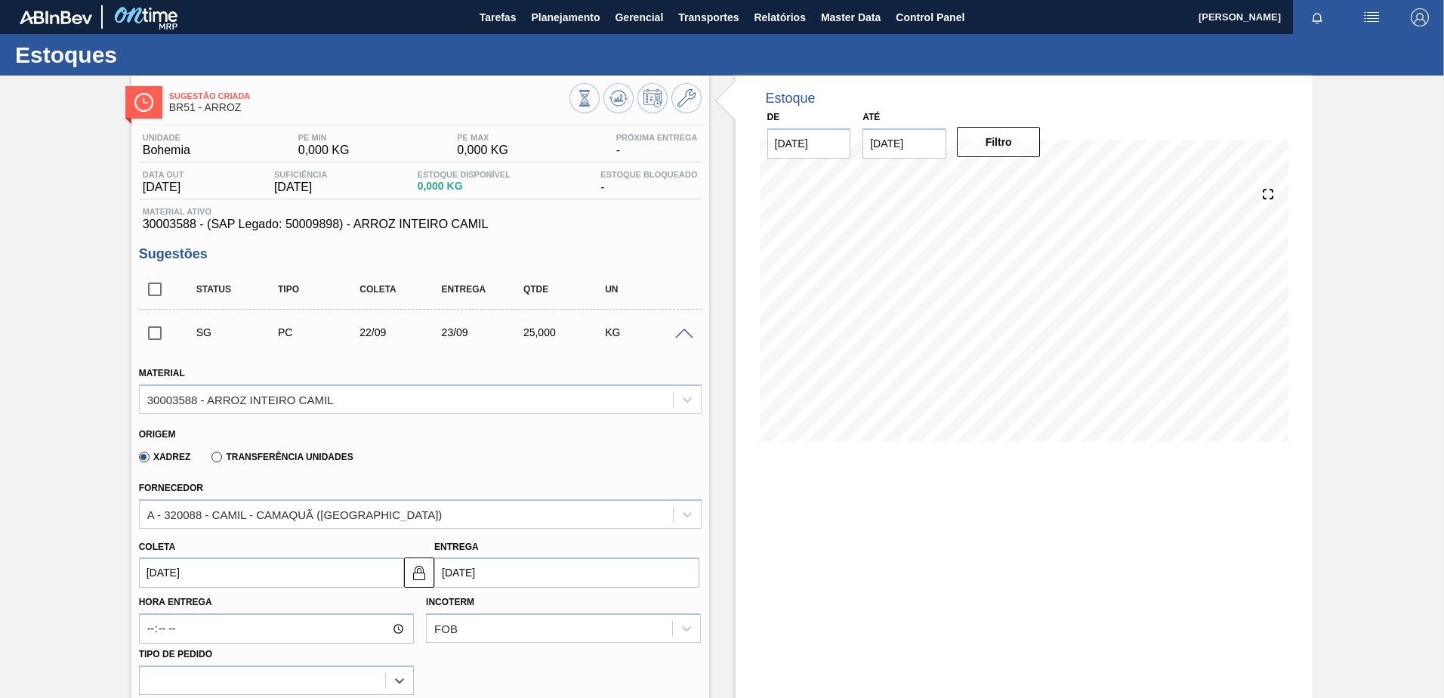
click at [687, 340] on div "SG PC 22/09 23/09 25,000 KG" at bounding box center [420, 332] width 563 height 38
click at [690, 334] on span at bounding box center [684, 334] width 18 height 11
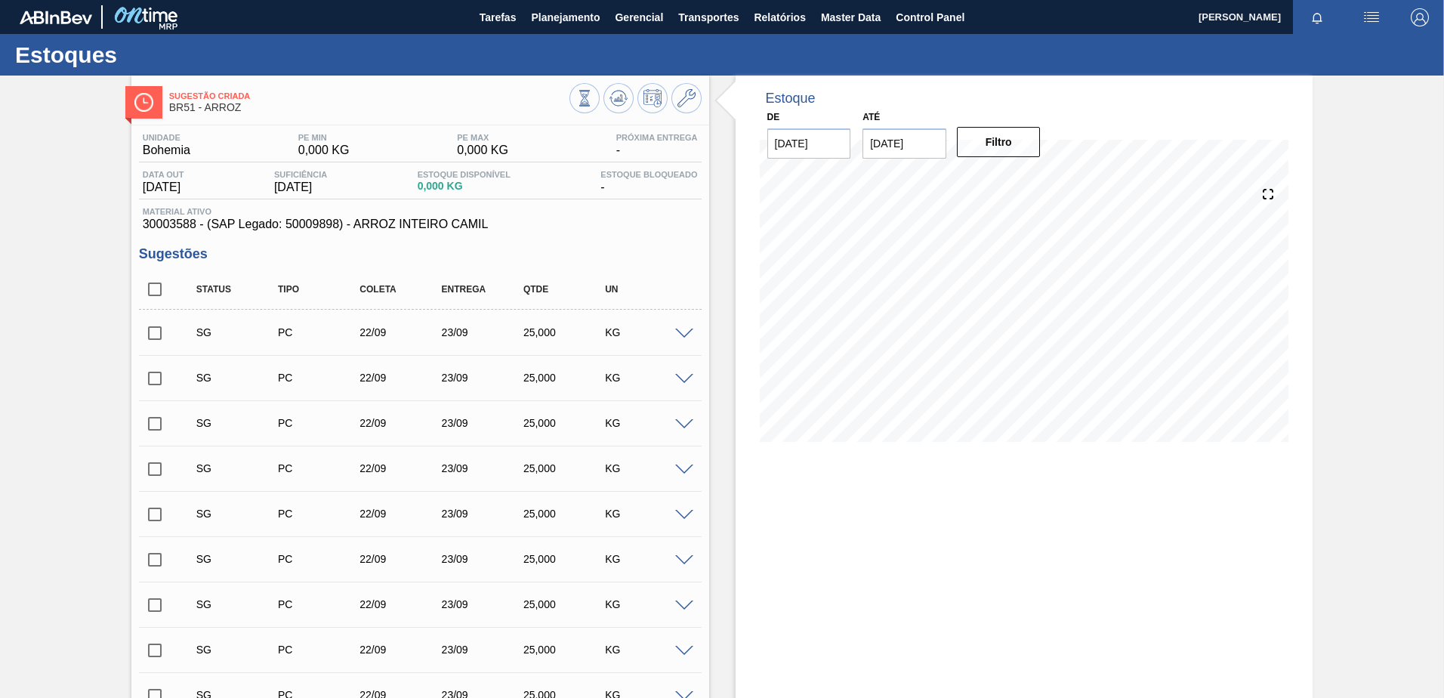
click at [690, 333] on span at bounding box center [684, 334] width 18 height 11
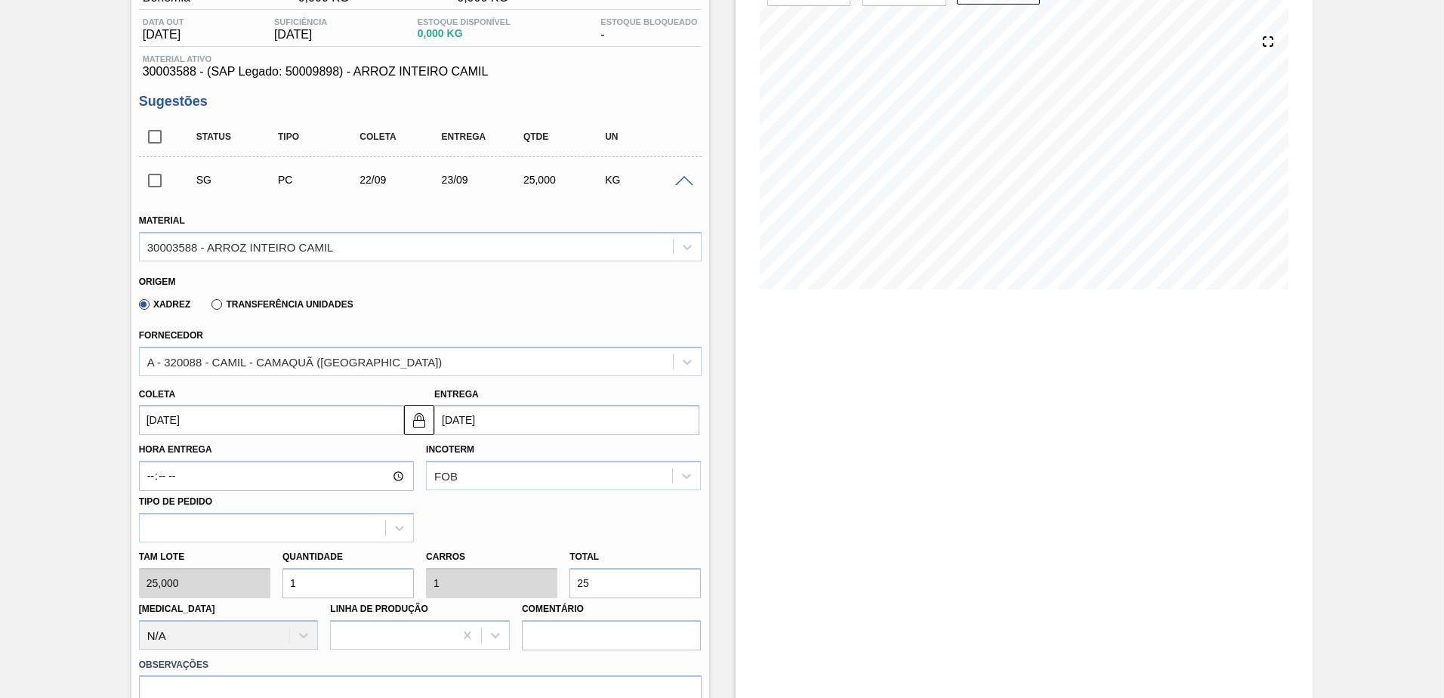
scroll to position [151, 0]
click at [681, 185] on span at bounding box center [684, 183] width 18 height 11
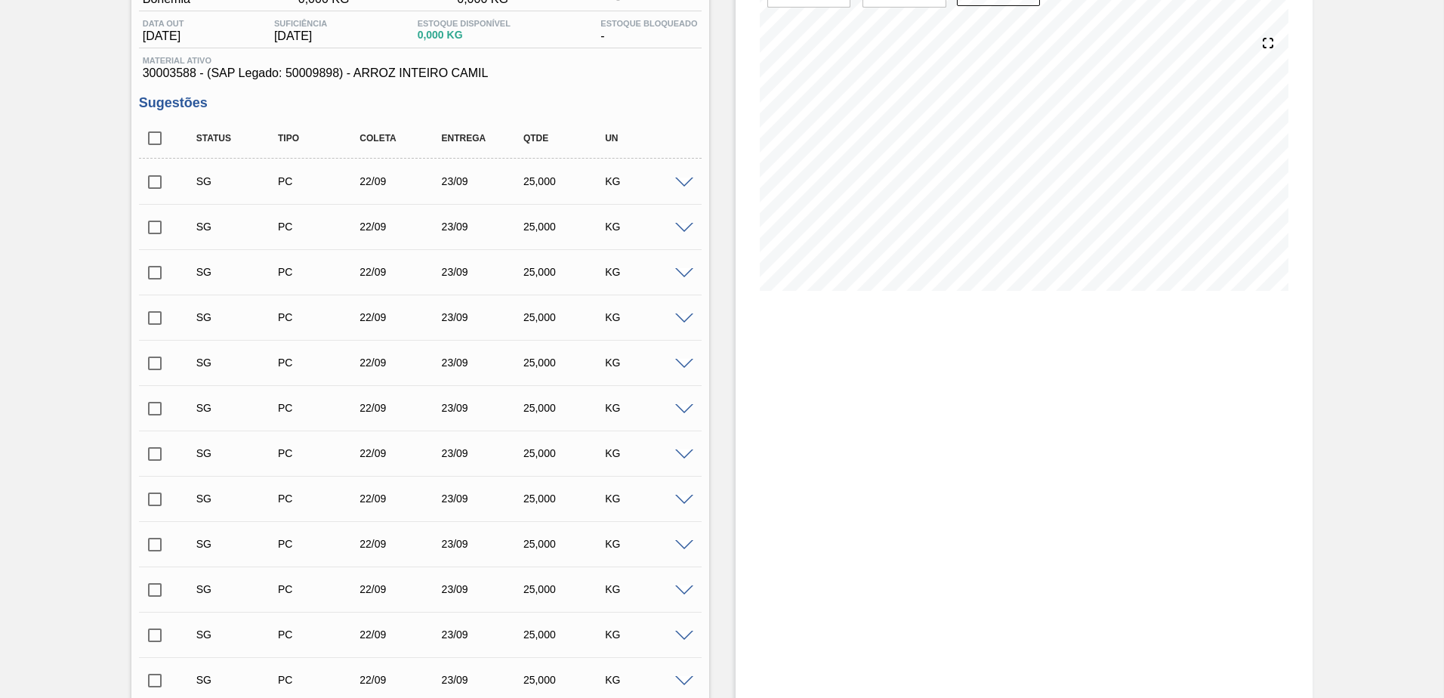
scroll to position [0, 0]
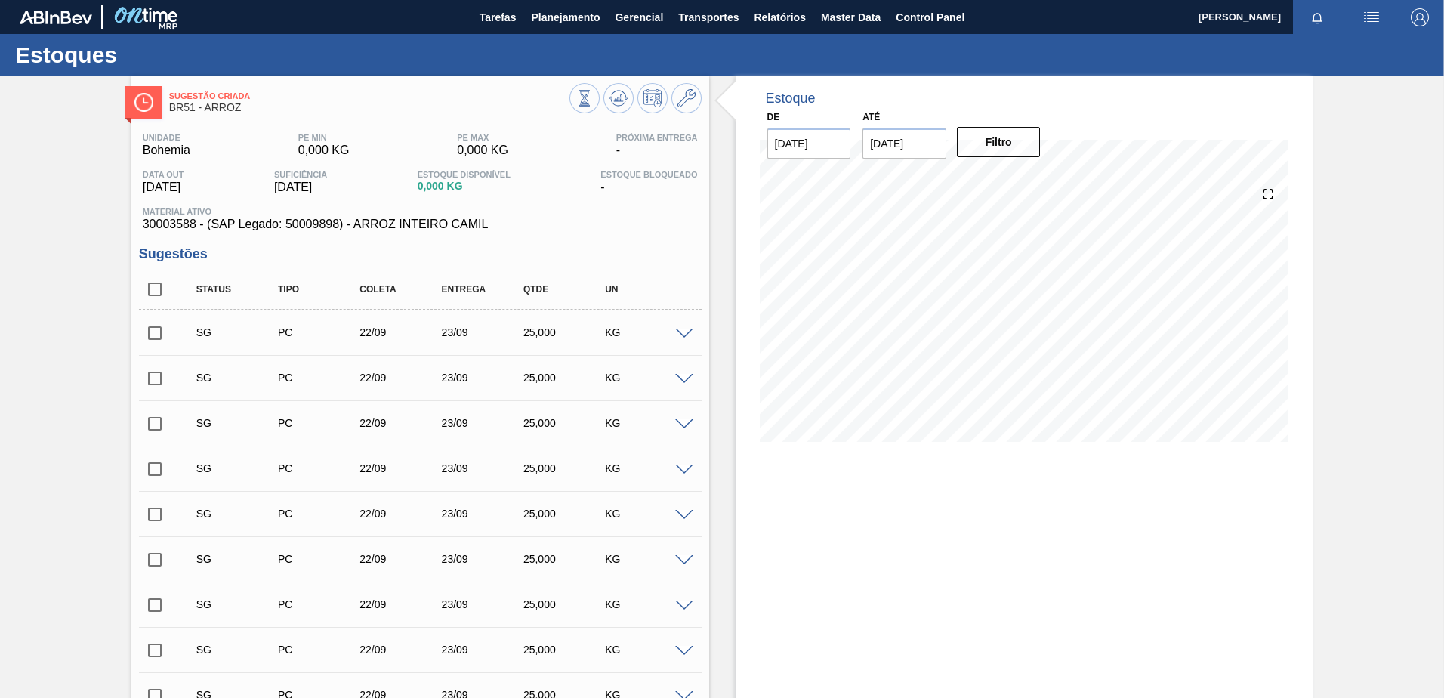
click at [678, 332] on span at bounding box center [684, 334] width 18 height 11
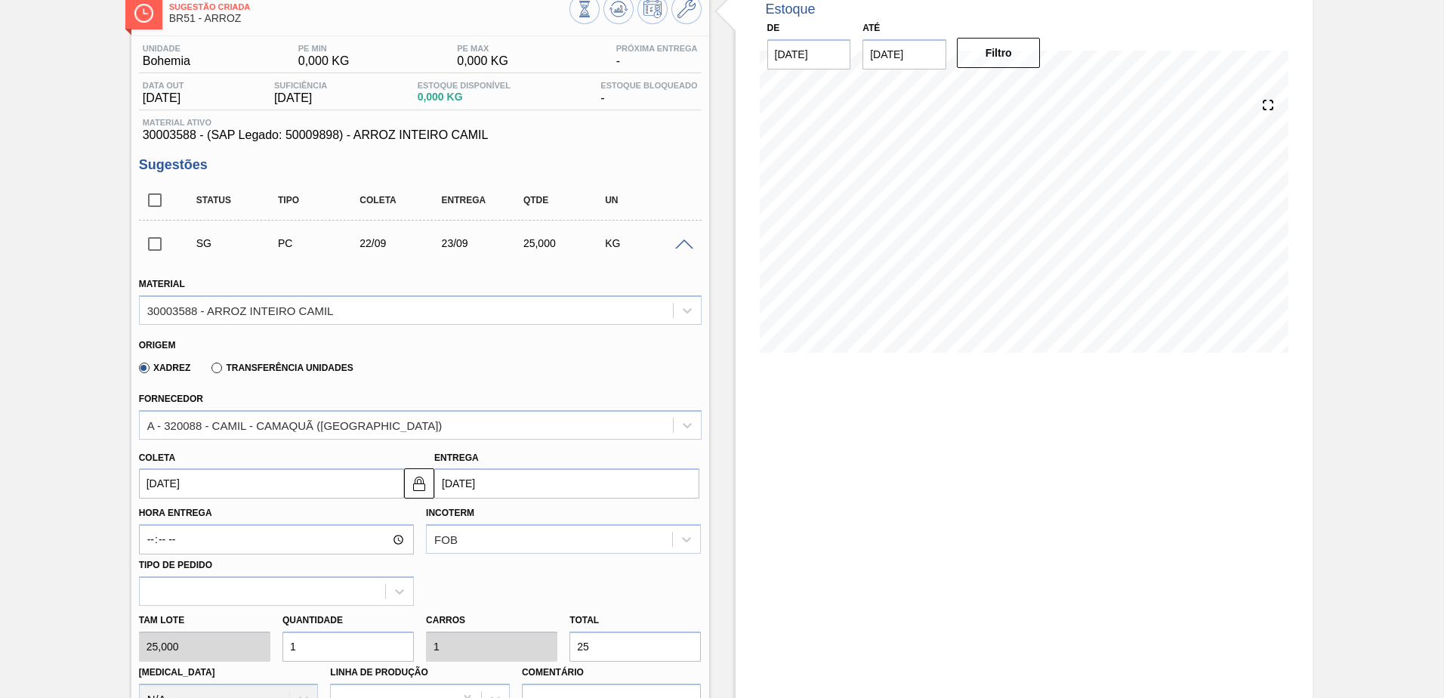
scroll to position [227, 0]
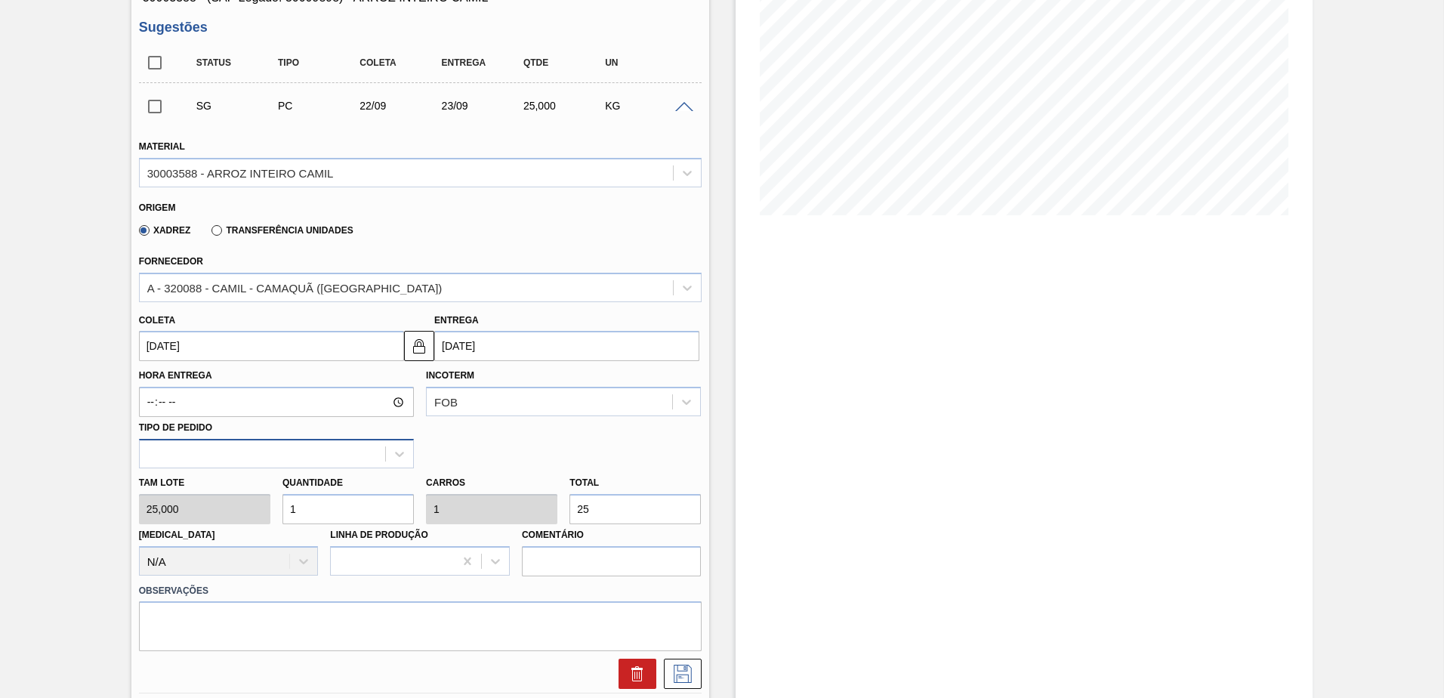
click at [357, 462] on div at bounding box center [262, 454] width 245 height 22
click at [475, 447] on div "Hora Entrega Incoterm FOB Tipo de pedido" at bounding box center [420, 414] width 575 height 107
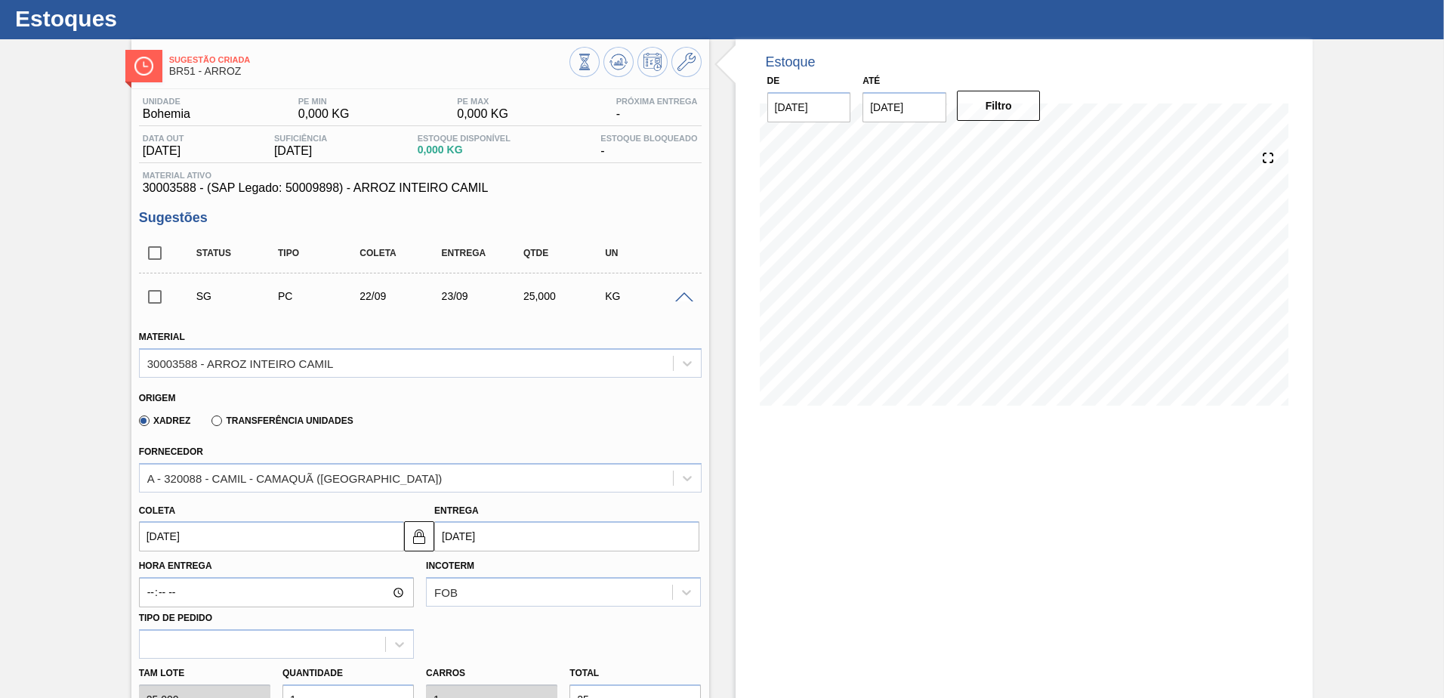
scroll to position [0, 0]
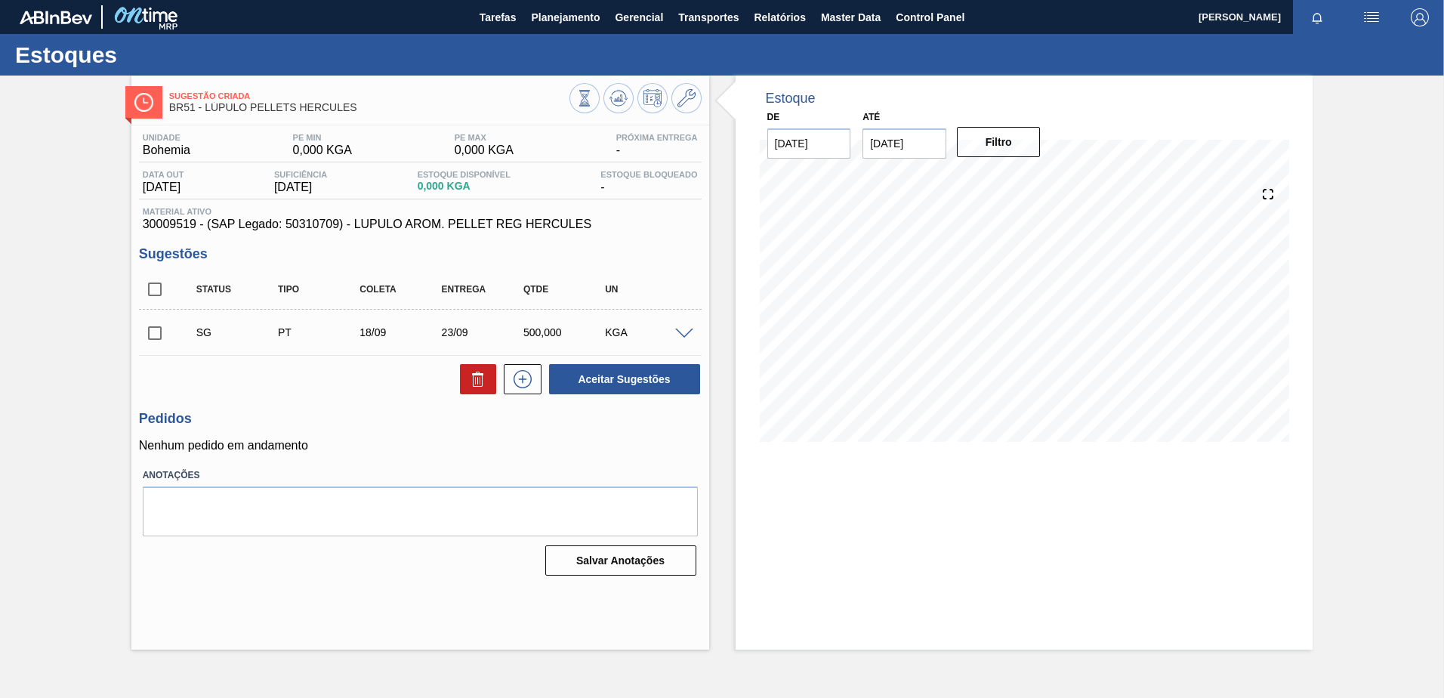
click at [684, 329] on span at bounding box center [684, 334] width 18 height 11
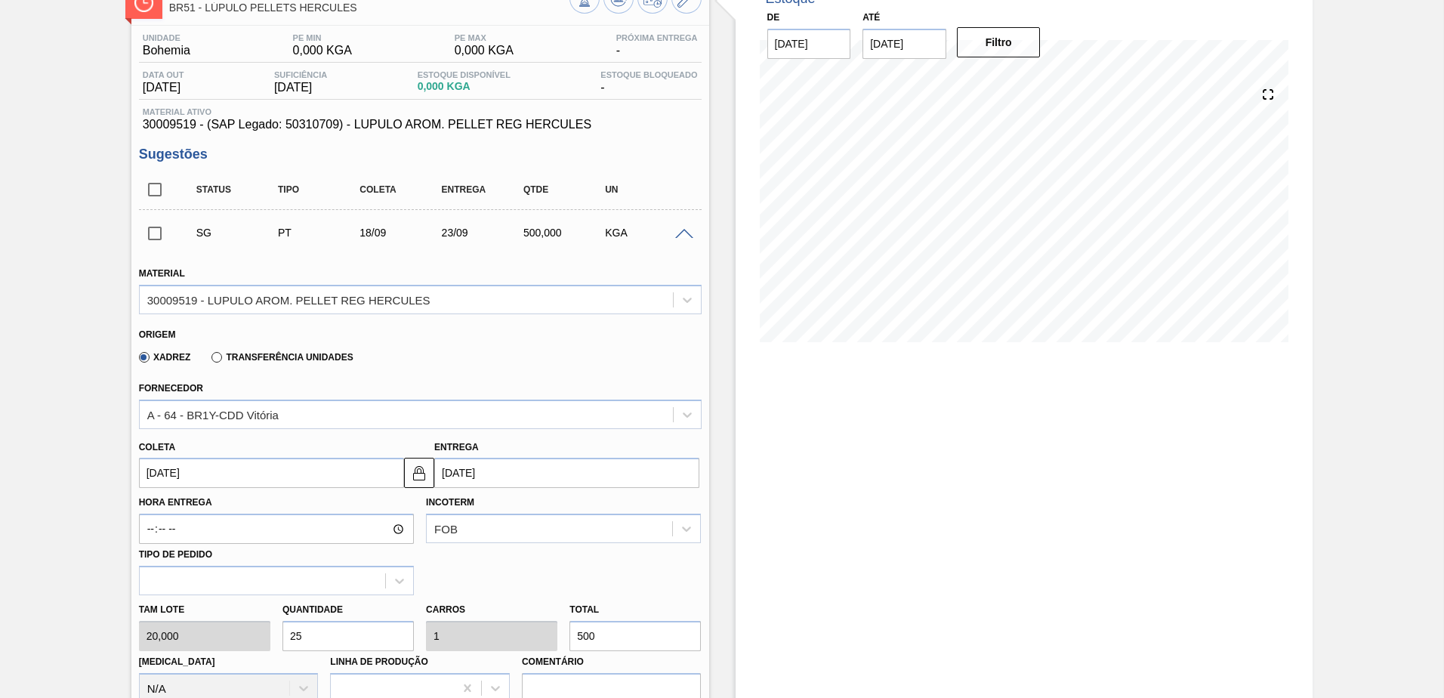
scroll to position [227, 0]
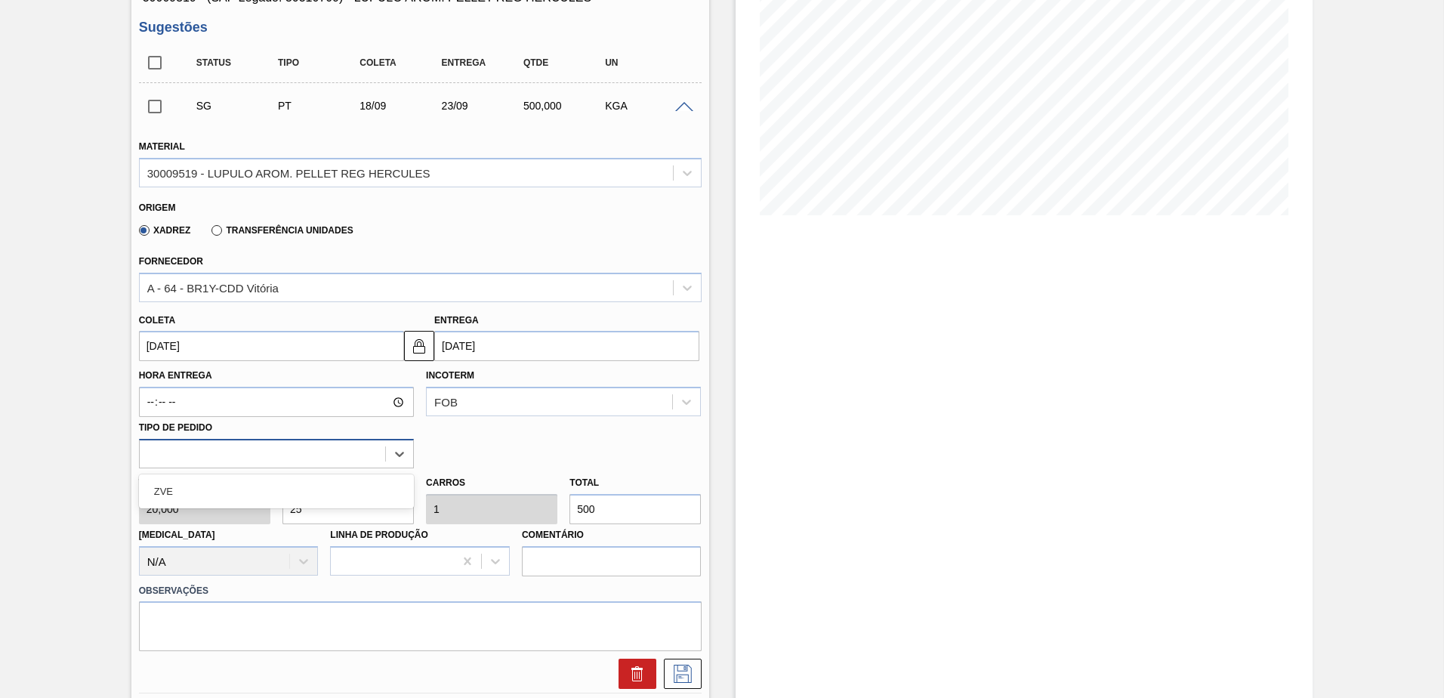
click at [369, 448] on div at bounding box center [262, 454] width 245 height 22
click at [513, 461] on div "Hora Entrega Incoterm FOB Tipo de pedido option ZVE focused, 1 of 1. 1 result a…" at bounding box center [420, 414] width 575 height 107
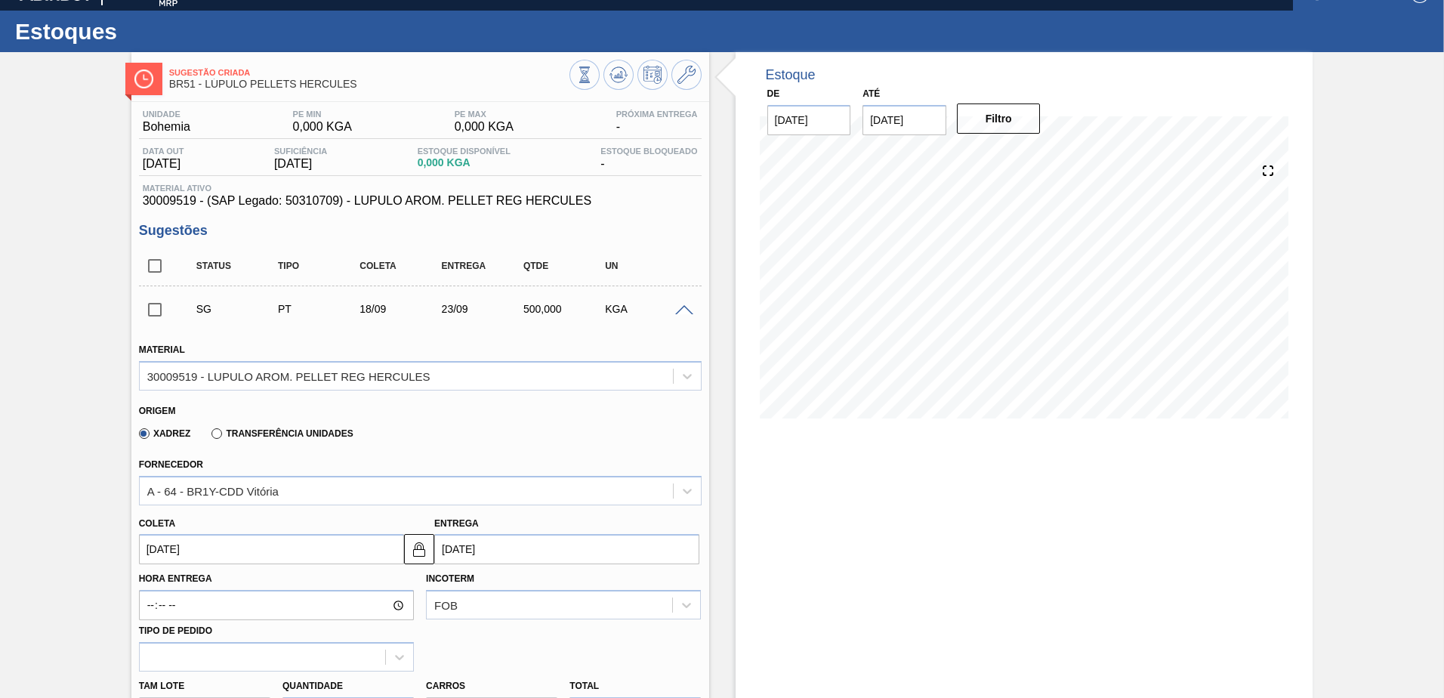
scroll to position [0, 0]
